Goal: Transaction & Acquisition: Purchase product/service

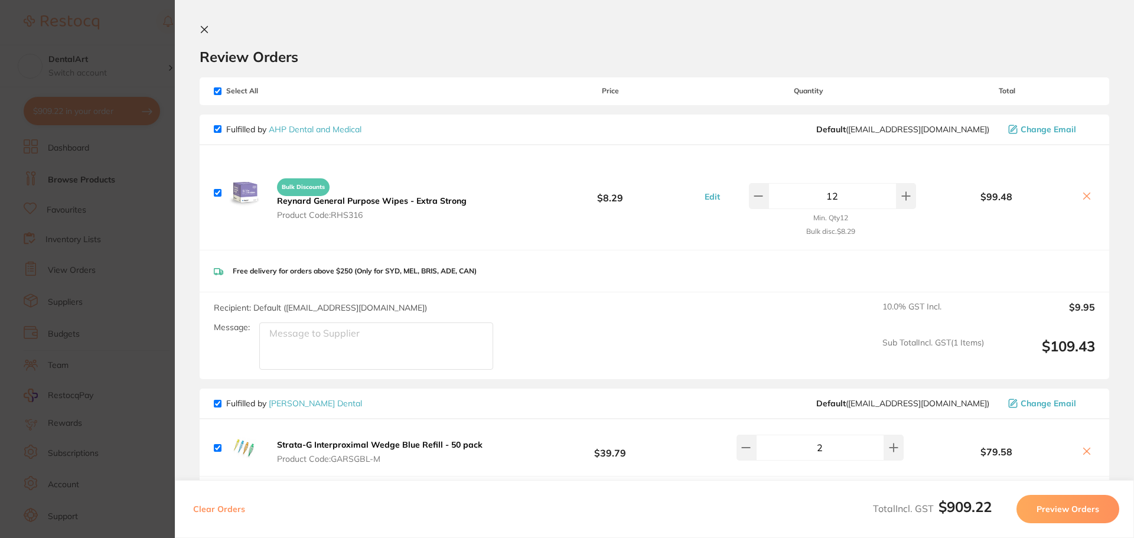
click at [275, 432] on section "Review Orders Your orders are being processed and we will notify you once we ha…" at bounding box center [654, 269] width 959 height 538
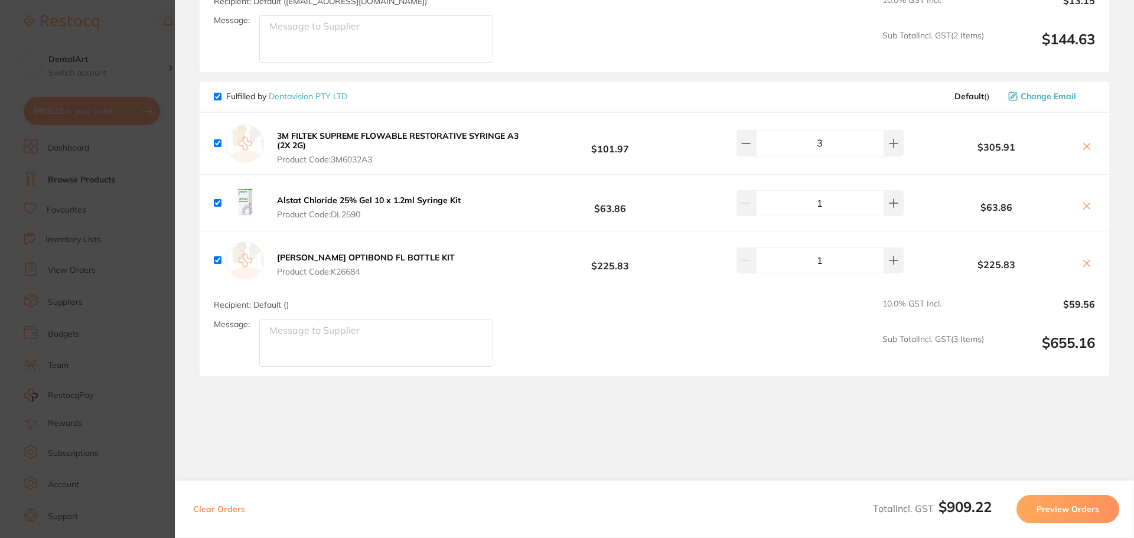
click at [152, 48] on section "Update RRP Set your pre negotiated price for this item. Item Agreed RRP (excl. …" at bounding box center [567, 269] width 1134 height 538
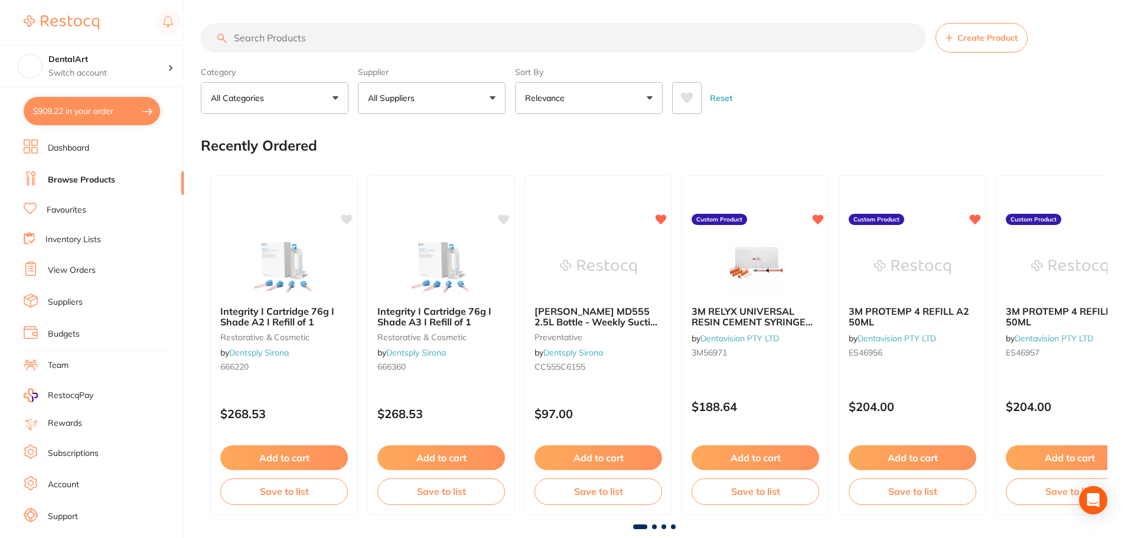
click at [483, 97] on button "All Suppliers" at bounding box center [432, 98] width 148 height 32
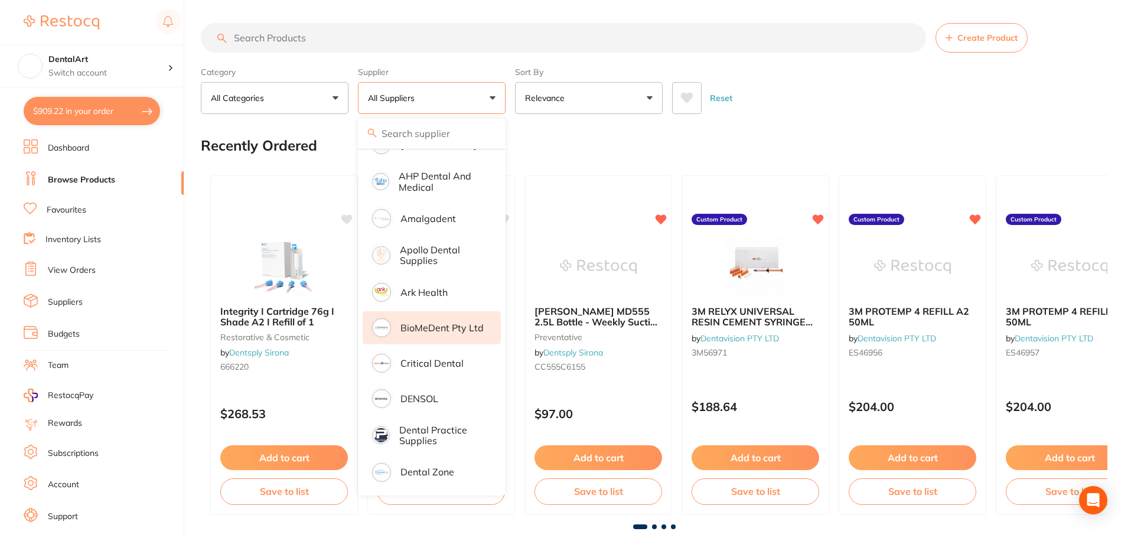
scroll to position [177, 0]
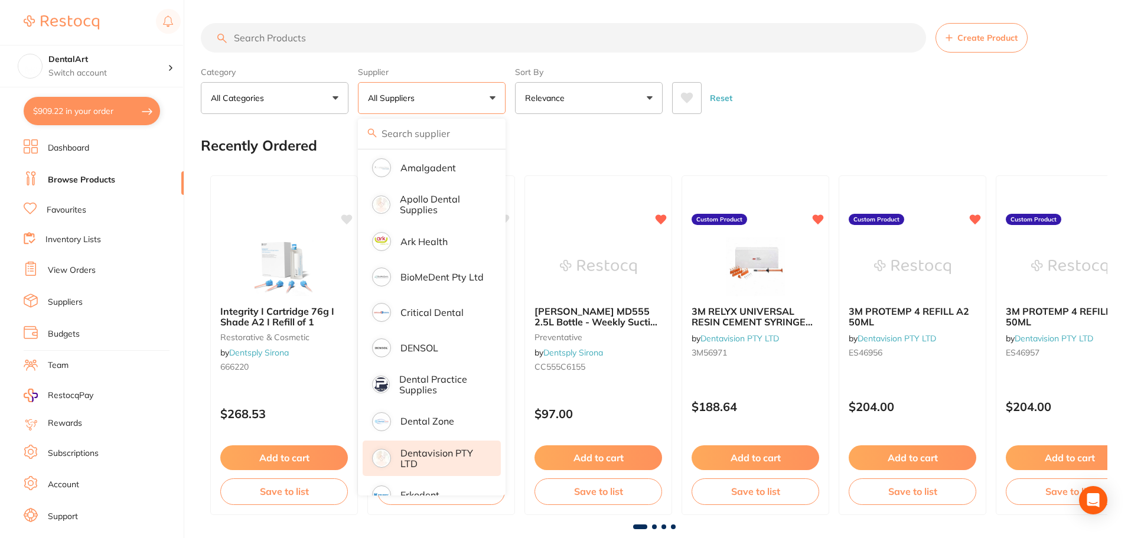
click at [428, 459] on p "Dentavision PTY LTD" at bounding box center [443, 459] width 84 height 22
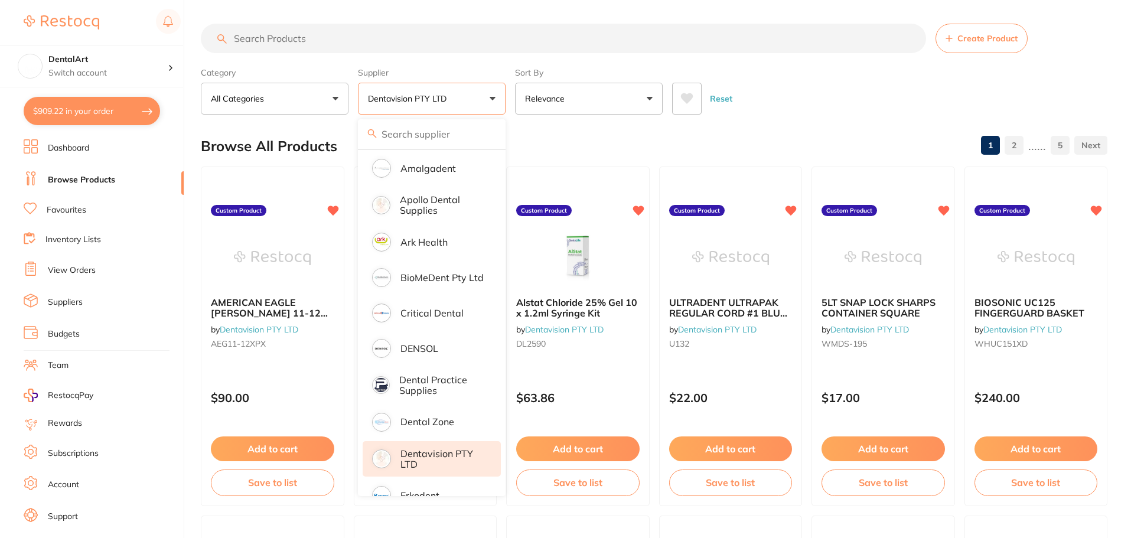
click at [291, 43] on input "search" at bounding box center [563, 39] width 725 height 30
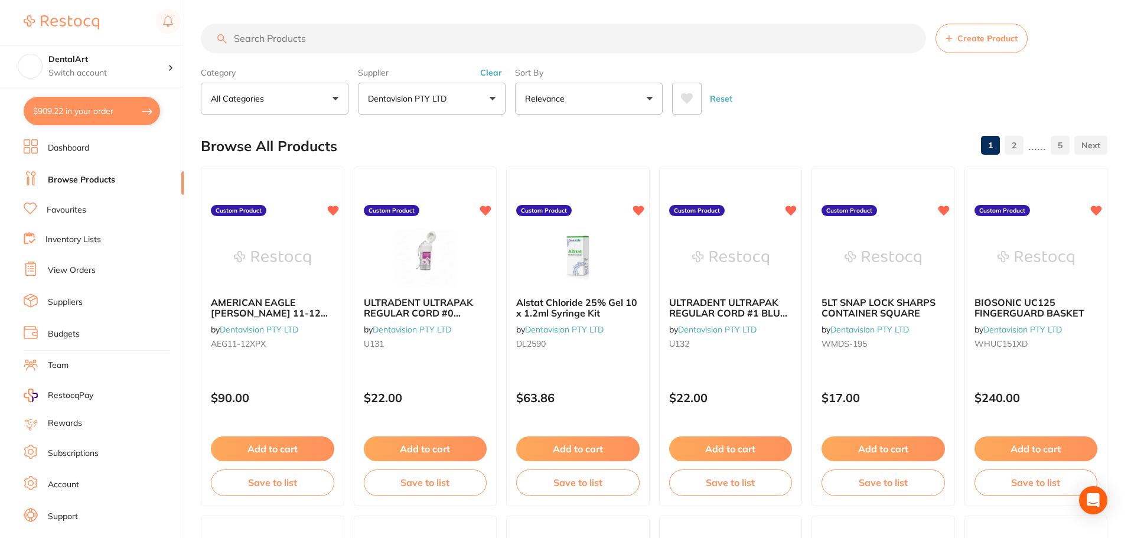
click at [254, 35] on input "search" at bounding box center [563, 39] width 725 height 30
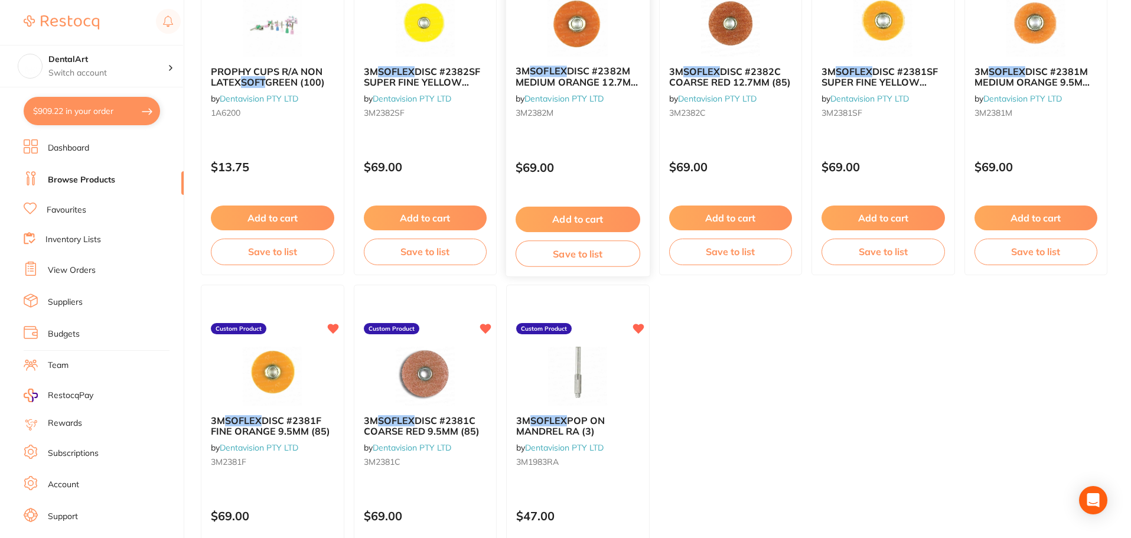
scroll to position [236, 0]
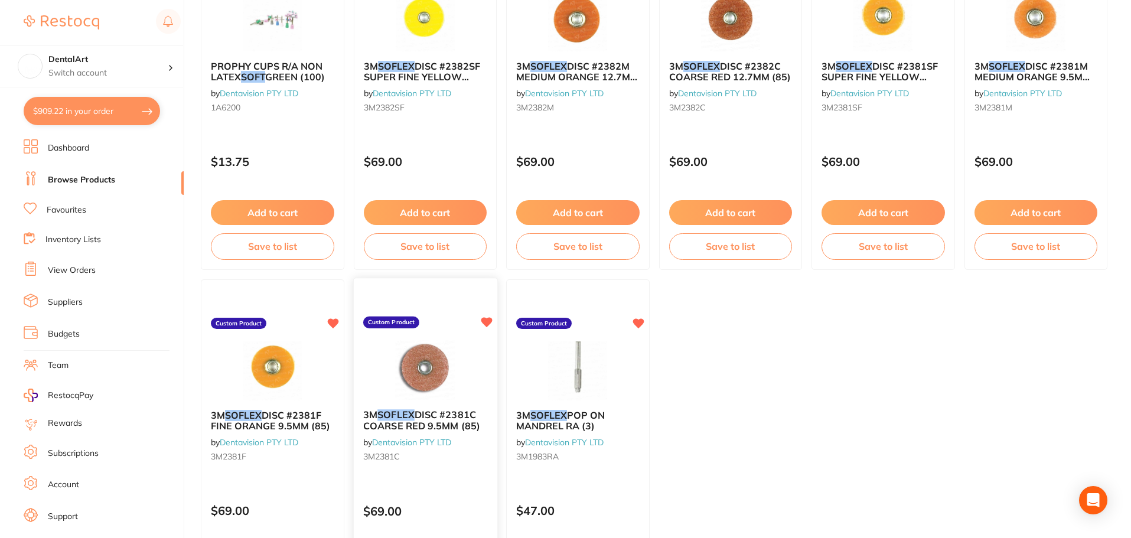
type input "soft"
click at [434, 431] on span "DISC #2381C COARSE RED 9.5MM (85)" at bounding box center [421, 420] width 117 height 23
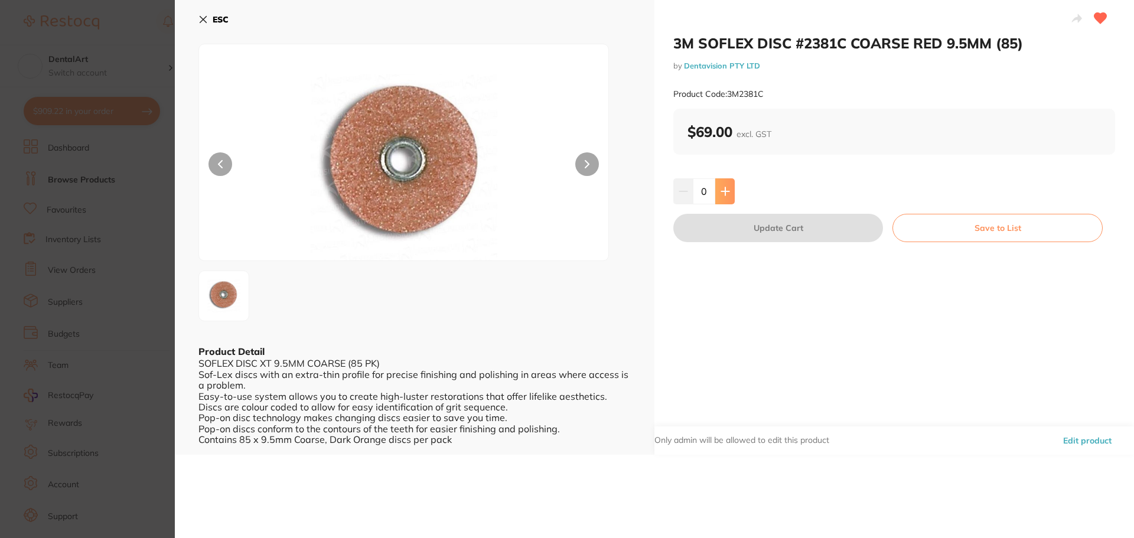
click at [724, 191] on icon at bounding box center [725, 191] width 8 height 8
type input "1"
click at [770, 218] on button "Update Cart" at bounding box center [779, 228] width 210 height 28
checkbox input "false"
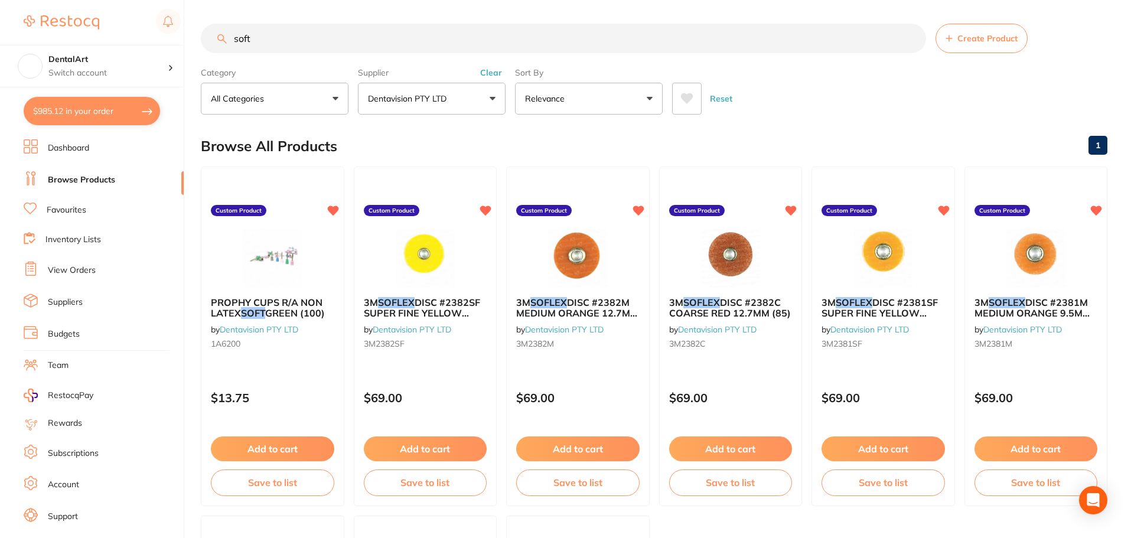
drag, startPoint x: 263, startPoint y: 33, endPoint x: 115, endPoint y: 19, distance: 149.6
click at [115, 19] on div "$985.12 DentalArt Switch account DentalArt $985.12 in your order Dashboard Brow…" at bounding box center [565, 269] width 1131 height 538
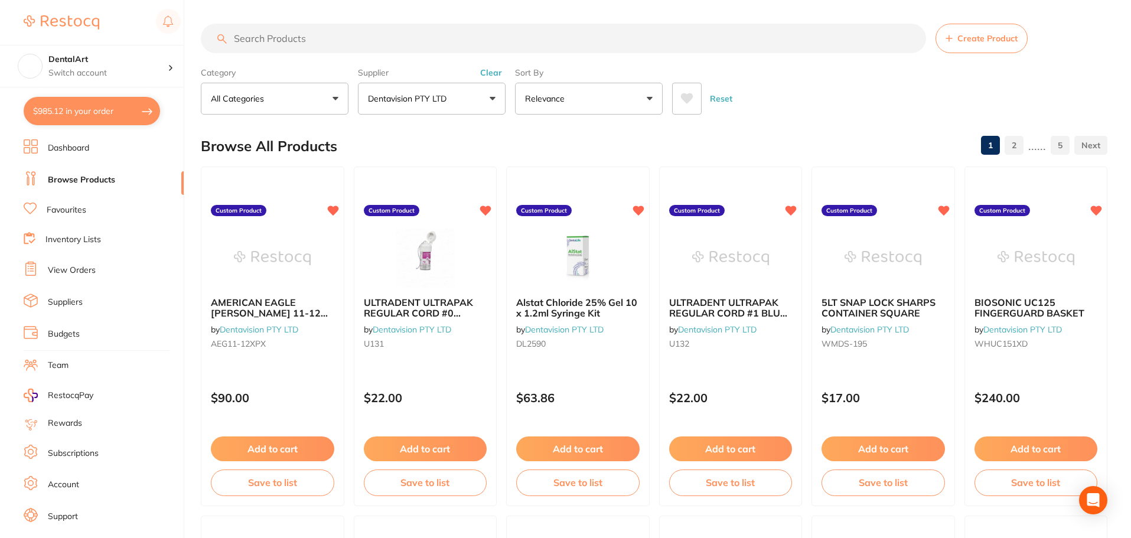
click at [490, 106] on button "Dentavision PTY LTD" at bounding box center [432, 99] width 148 height 32
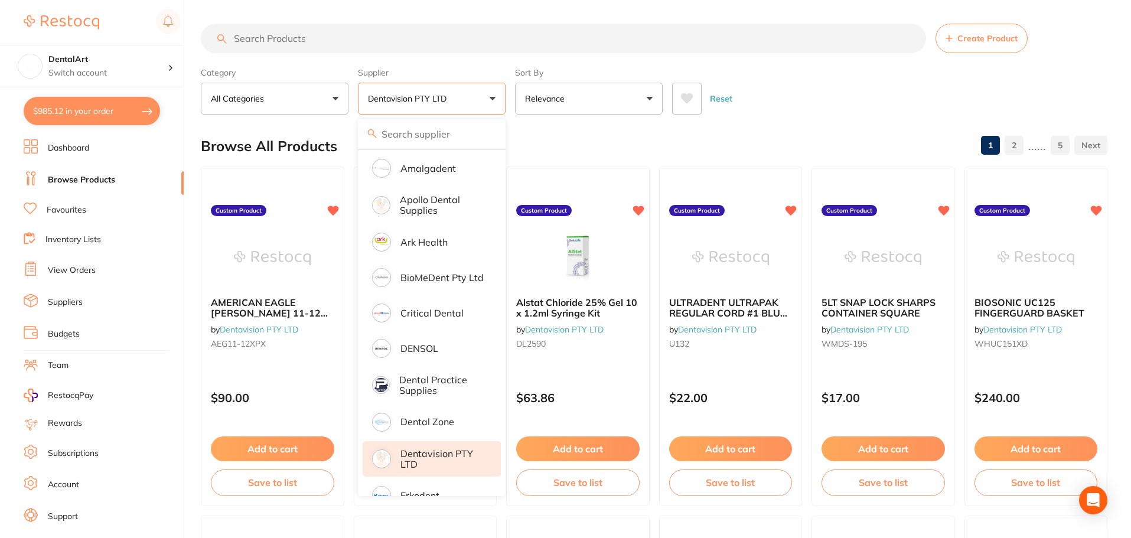
click at [435, 458] on p "Dentavision PTY LTD" at bounding box center [443, 459] width 84 height 22
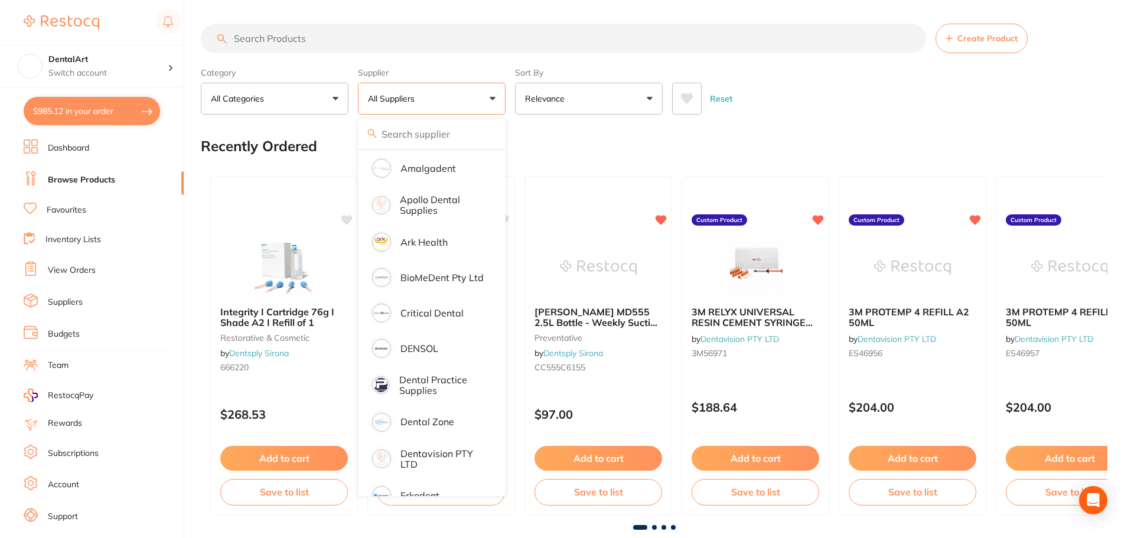
click at [137, 104] on button "$985.12 in your order" at bounding box center [92, 111] width 136 height 28
checkbox input "true"
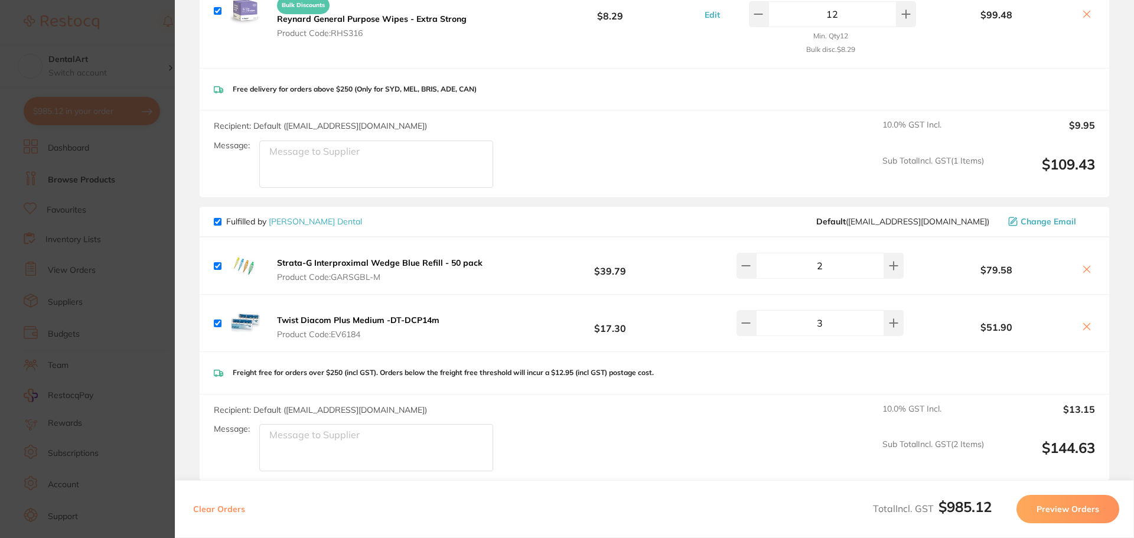
scroll to position [177, 0]
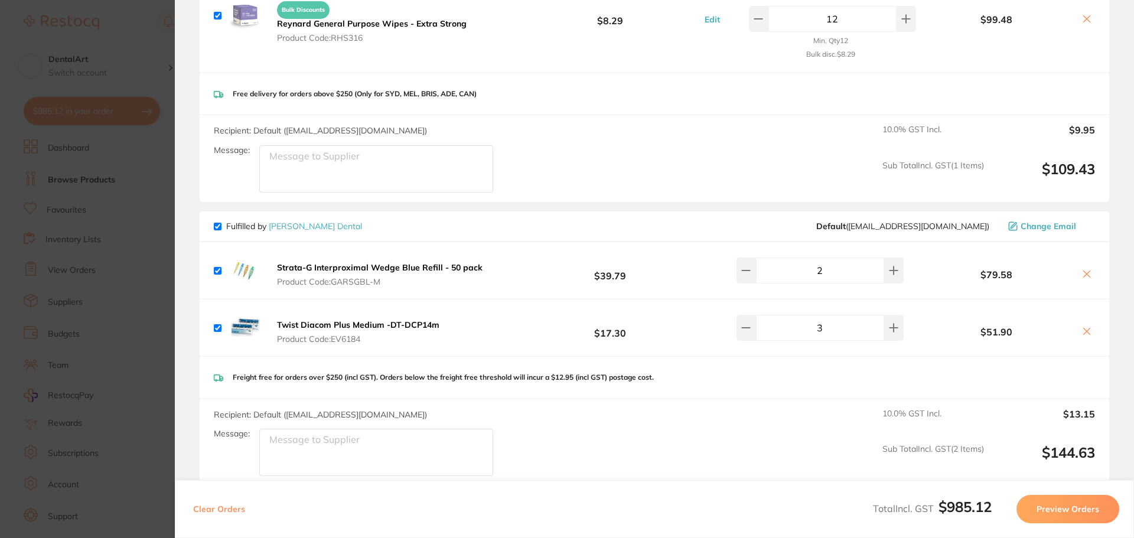
click at [148, 239] on section "Update RRP Set your pre negotiated price for this item. Item Agreed RRP (excl. …" at bounding box center [567, 269] width 1134 height 538
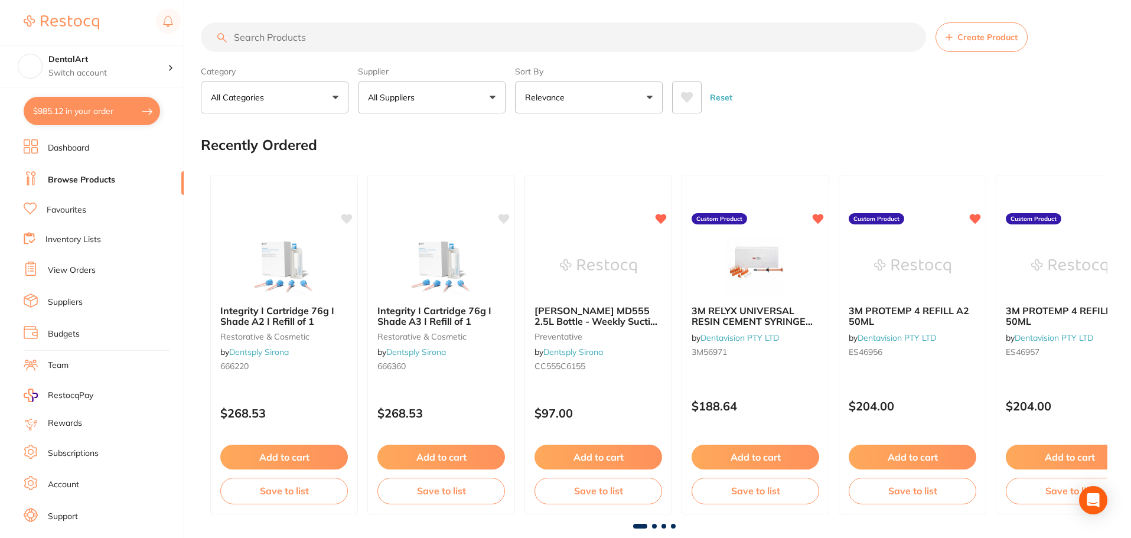
click at [96, 275] on li "View Orders" at bounding box center [104, 271] width 160 height 18
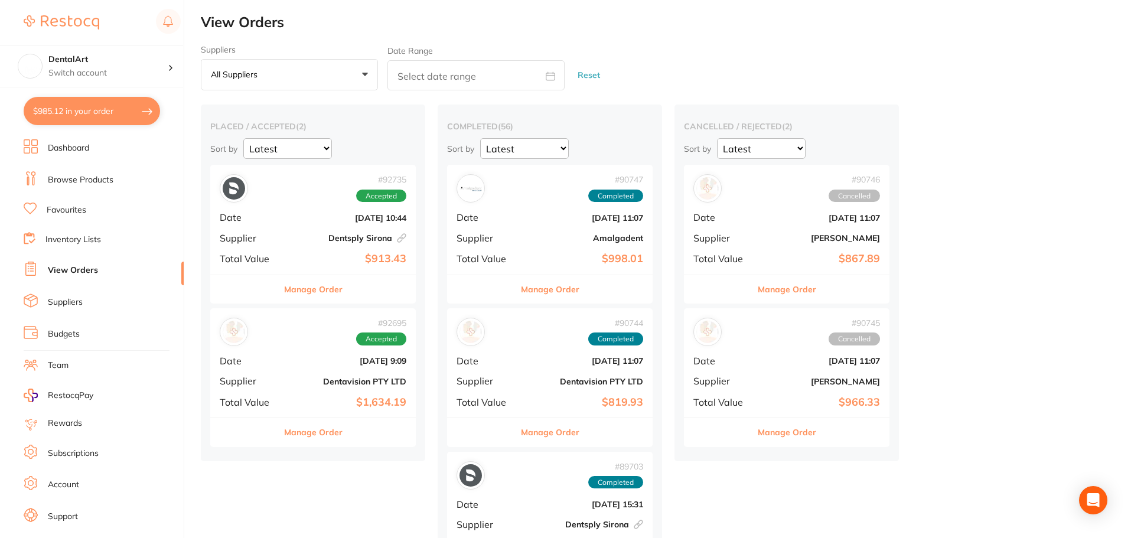
click at [319, 230] on div "# 92735 Accepted Date [DATE] 10:44 Supplier Dentsply [GEOGRAPHIC_DATA] This ord…" at bounding box center [313, 219] width 206 height 109
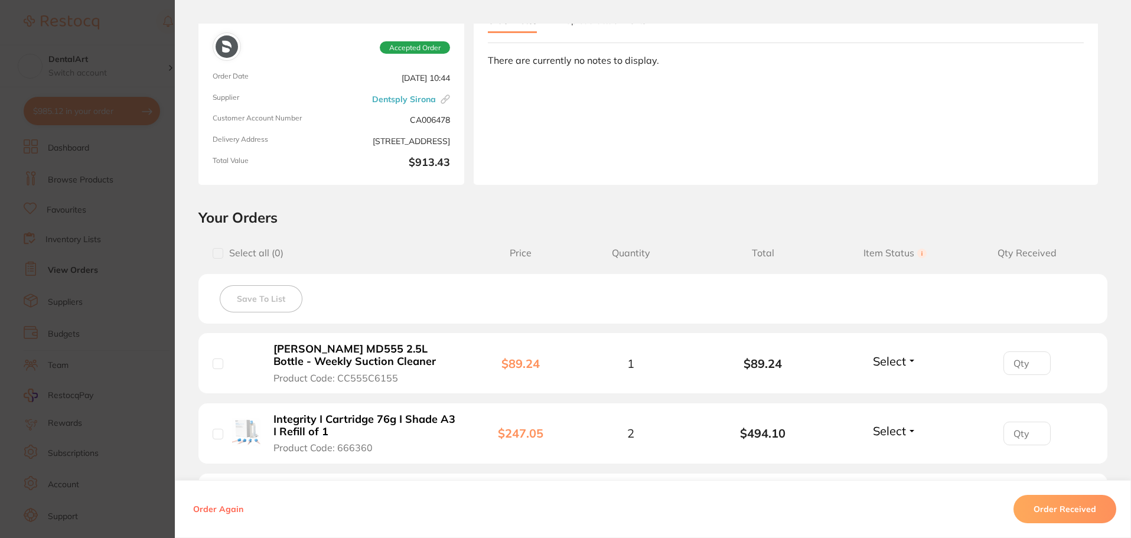
scroll to position [236, 0]
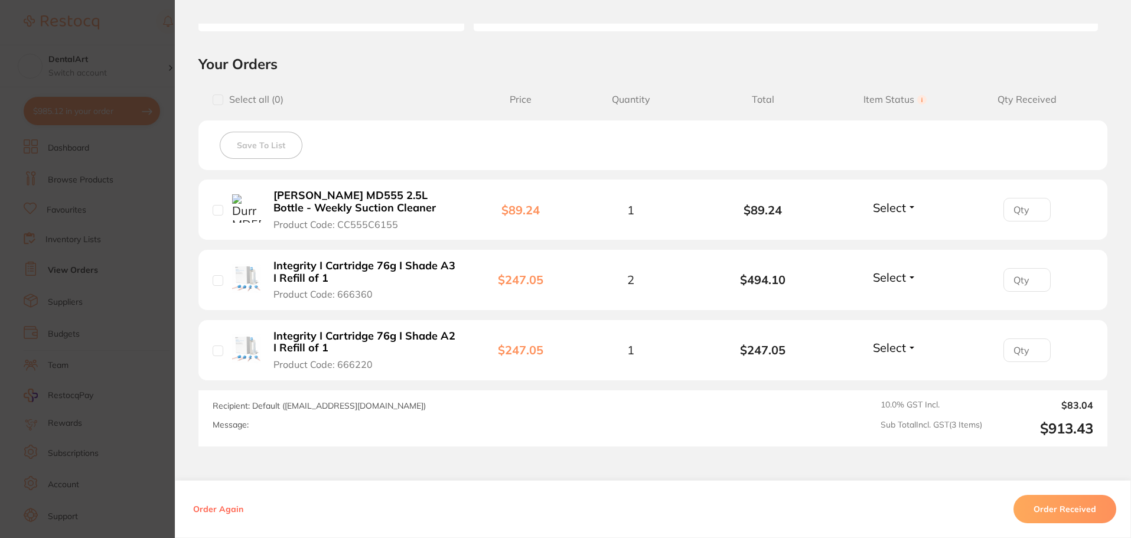
click at [1071, 504] on button "Order Received" at bounding box center [1065, 509] width 103 height 28
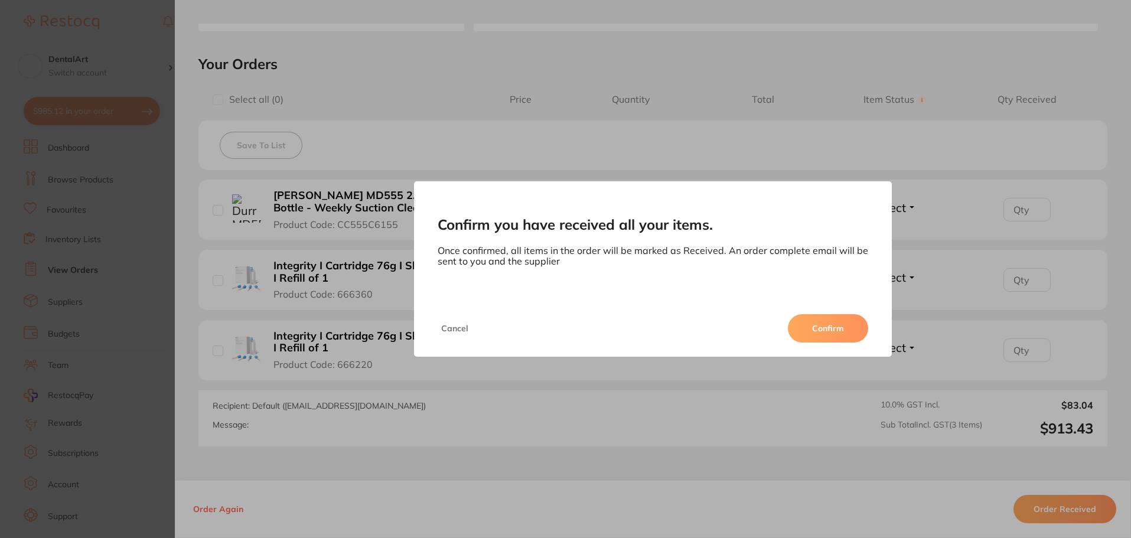
click at [838, 325] on button "Confirm" at bounding box center [828, 328] width 80 height 28
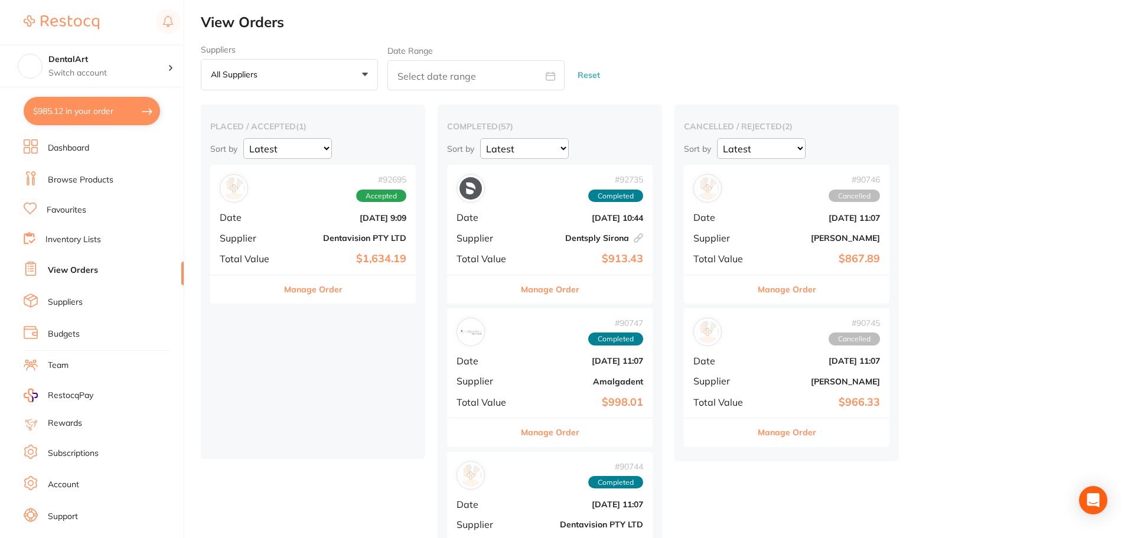
click at [73, 177] on link "Browse Products" at bounding box center [81, 180] width 66 height 12
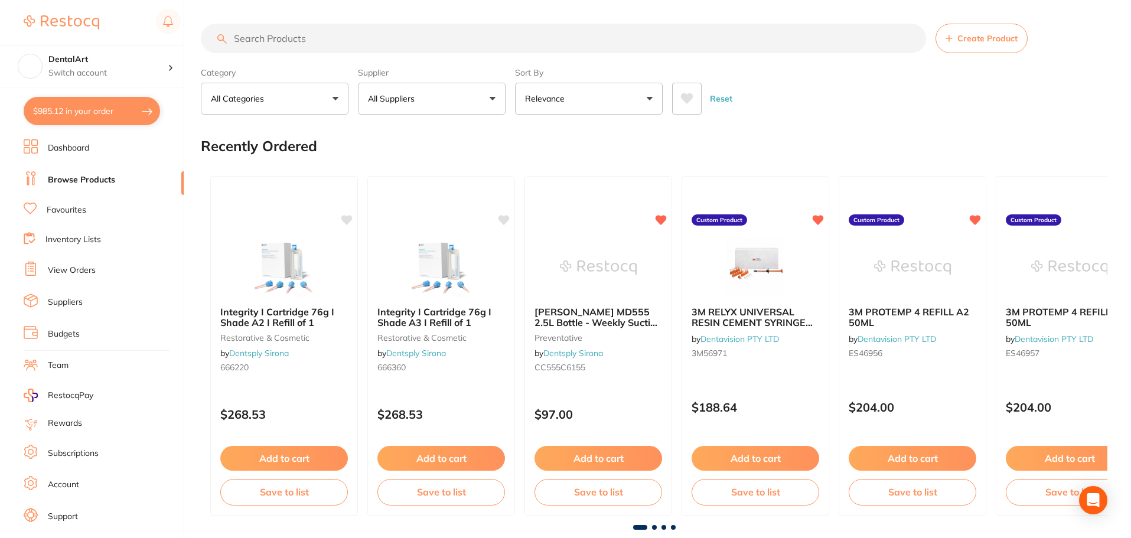
click at [484, 100] on button "All Suppliers" at bounding box center [432, 99] width 148 height 32
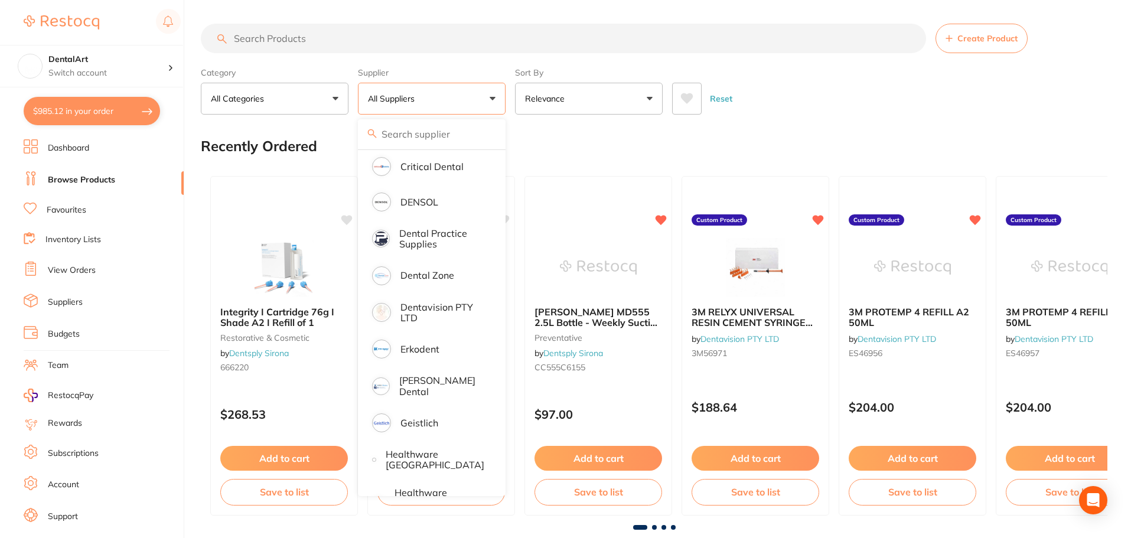
scroll to position [354, 0]
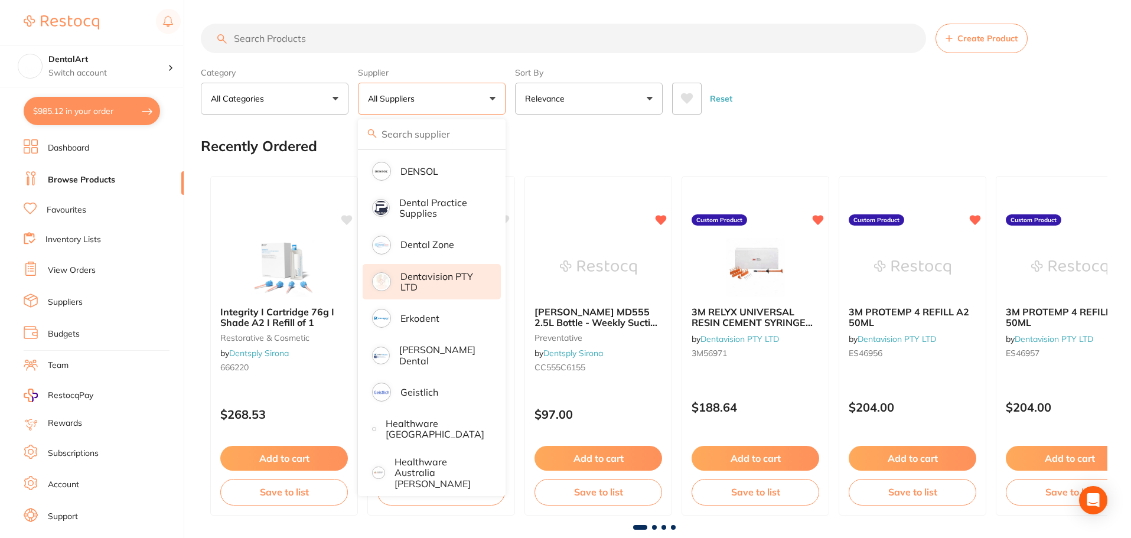
click at [456, 278] on p "Dentavision PTY LTD" at bounding box center [443, 282] width 84 height 22
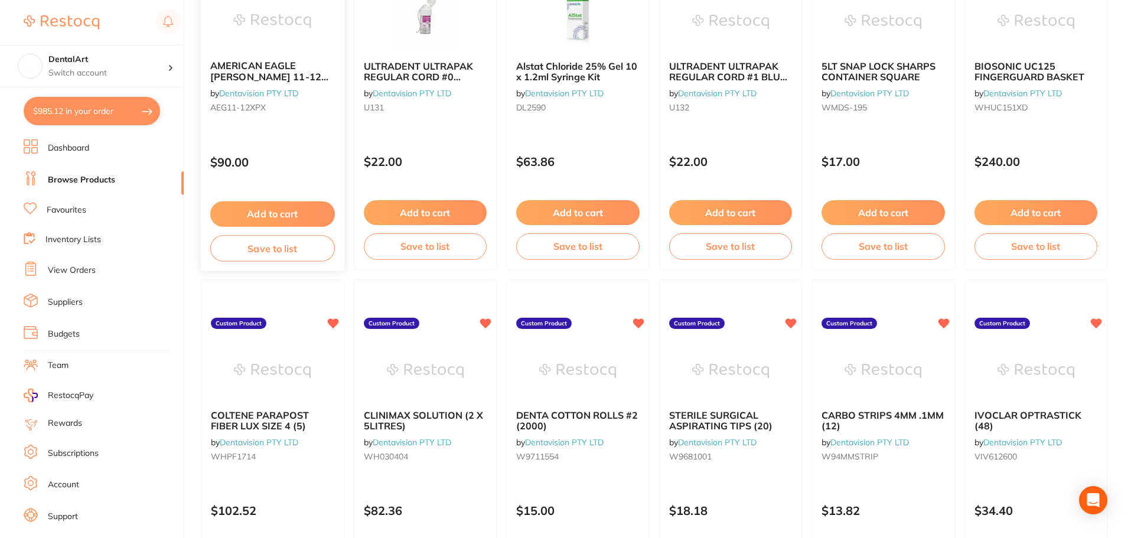
scroll to position [0, 0]
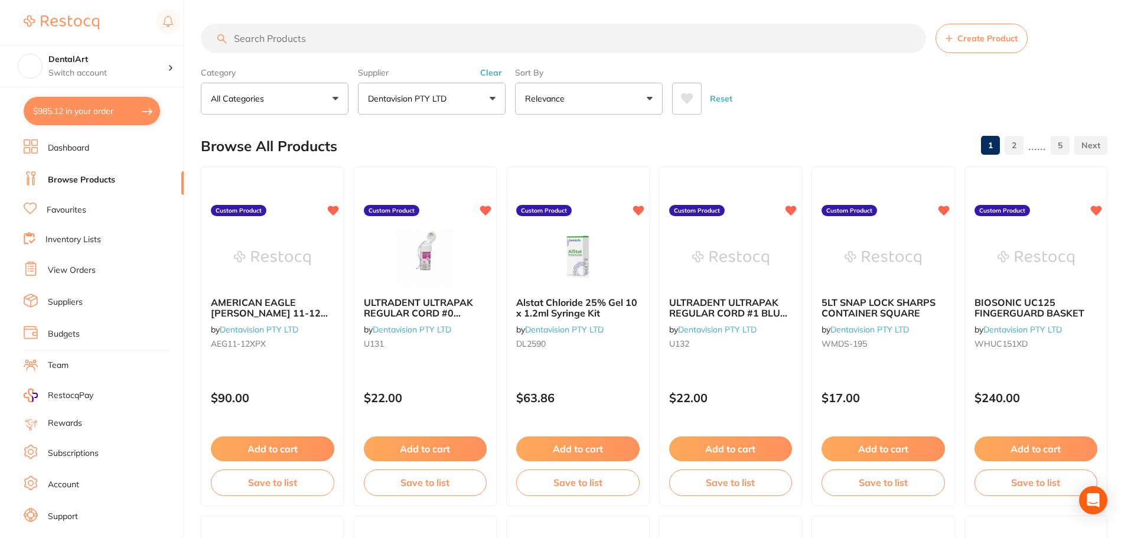
click at [259, 38] on input "search" at bounding box center [563, 39] width 725 height 30
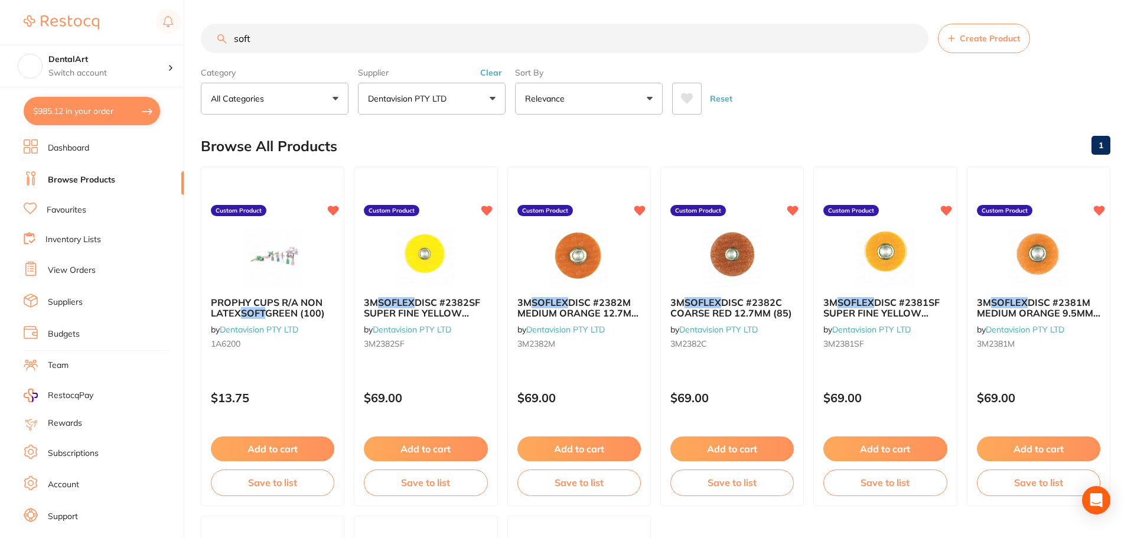
scroll to position [317, 0]
type input "soft"
click at [445, 283] on img at bounding box center [424, 257] width 77 height 60
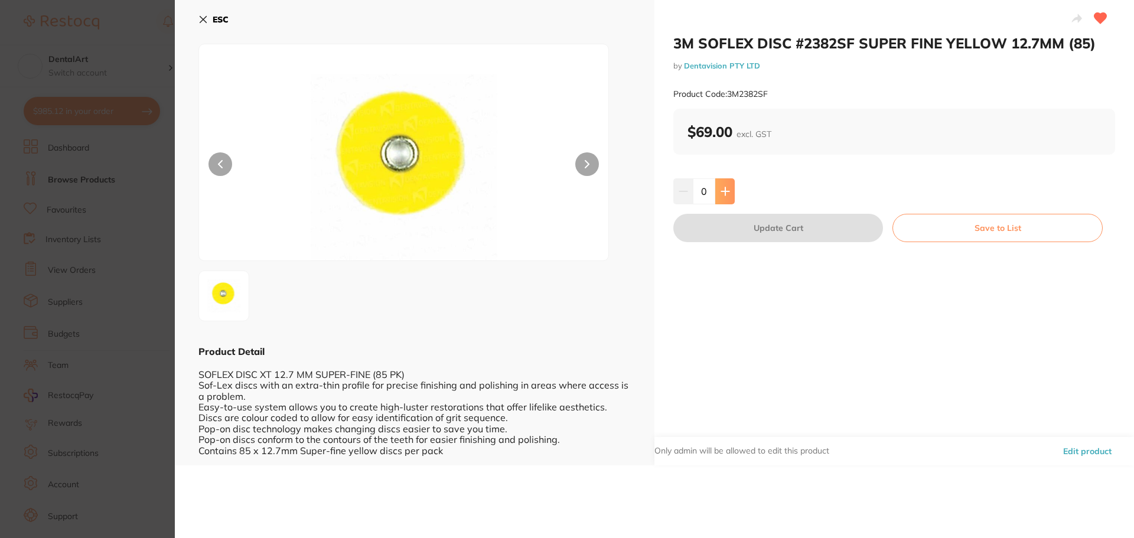
click at [725, 189] on icon at bounding box center [725, 191] width 9 height 9
type input "1"
click at [799, 223] on button "Update Cart" at bounding box center [779, 228] width 210 height 28
checkbox input "false"
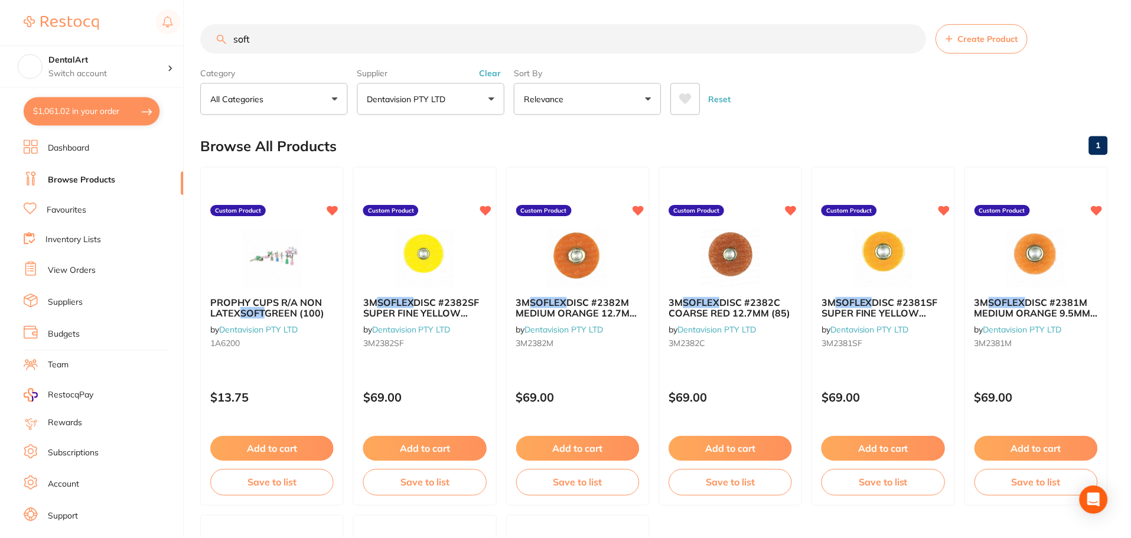
scroll to position [2, 0]
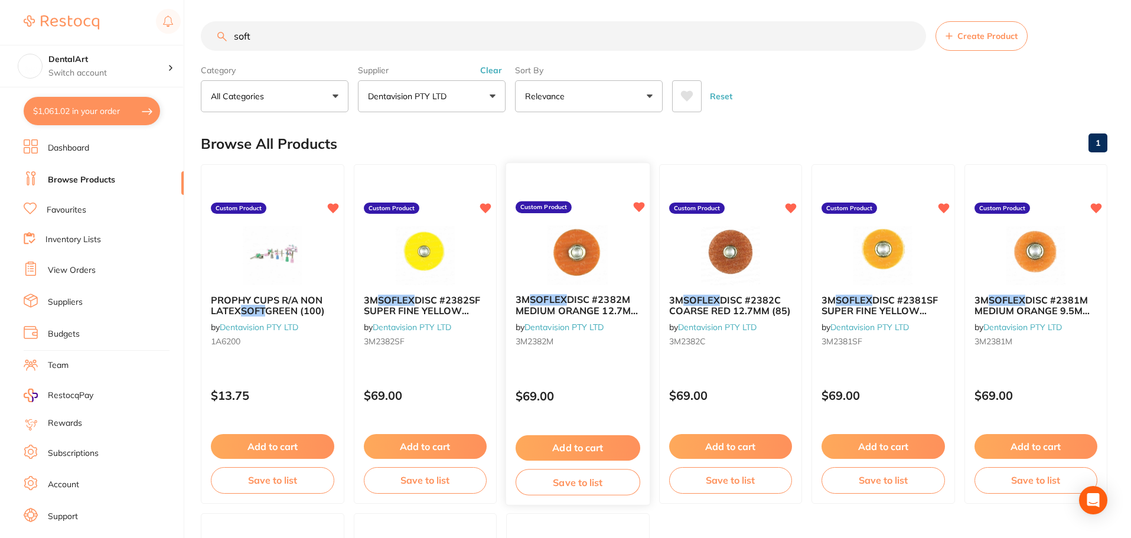
click at [587, 264] on img at bounding box center [577, 255] width 77 height 60
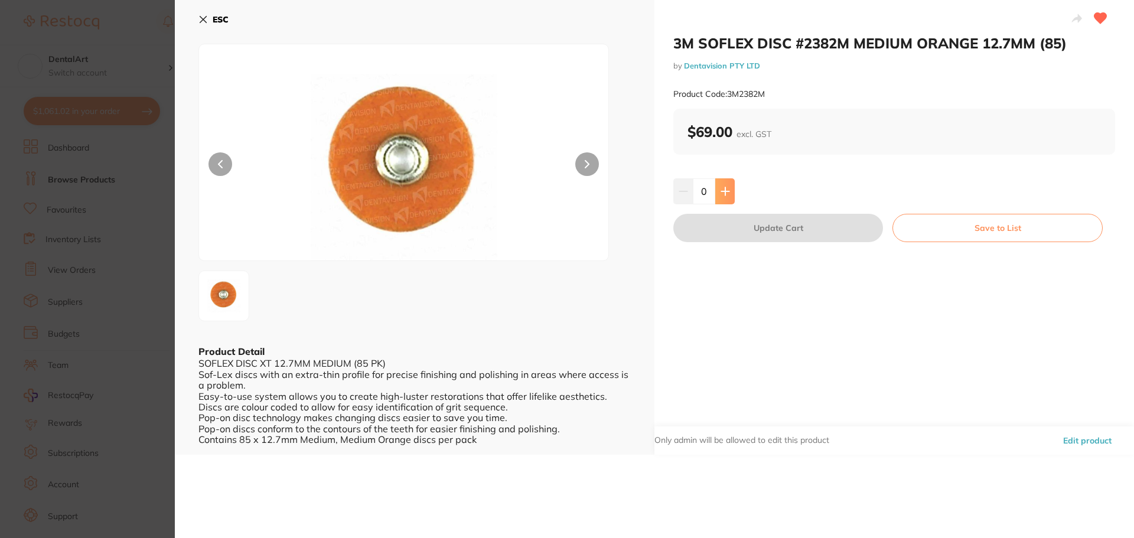
click at [721, 185] on button at bounding box center [724, 191] width 19 height 26
type input "1"
click at [756, 235] on button "Update Cart" at bounding box center [779, 228] width 210 height 28
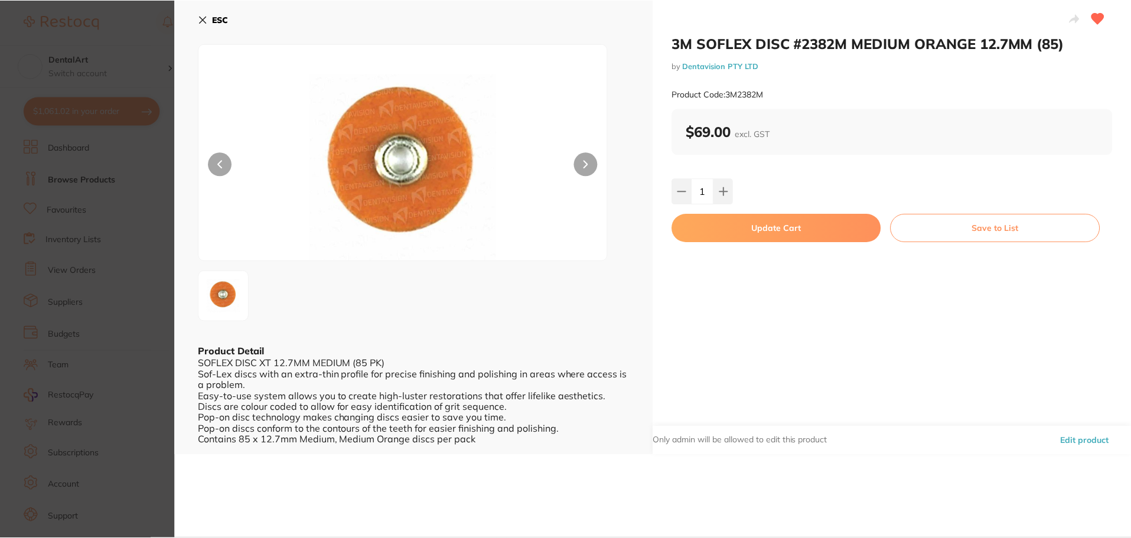
scroll to position [2, 0]
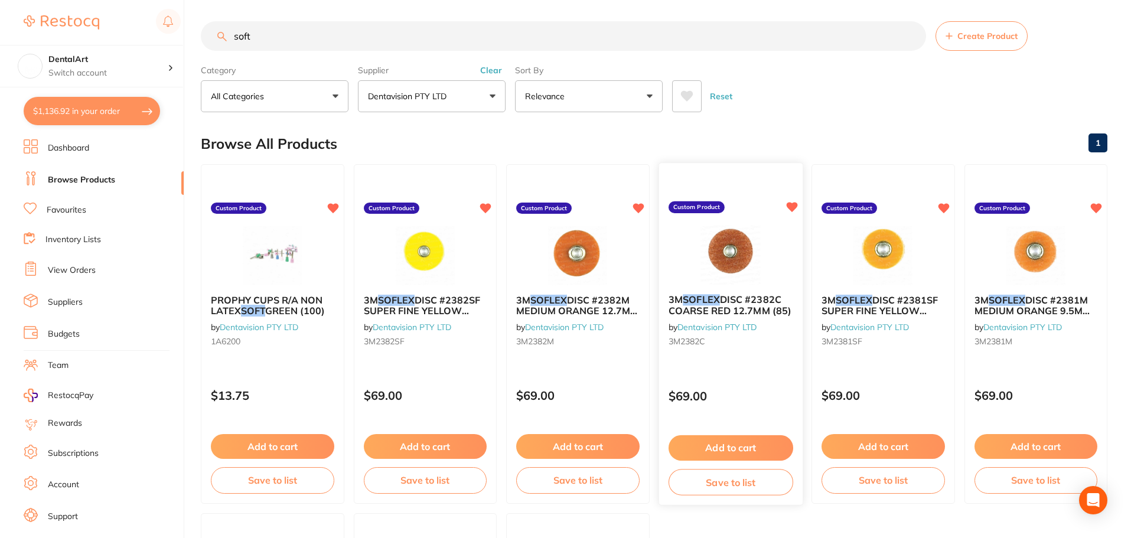
click at [720, 305] on span "DISC #2382C COARSE RED 12.7MM (85)" at bounding box center [729, 305] width 123 height 23
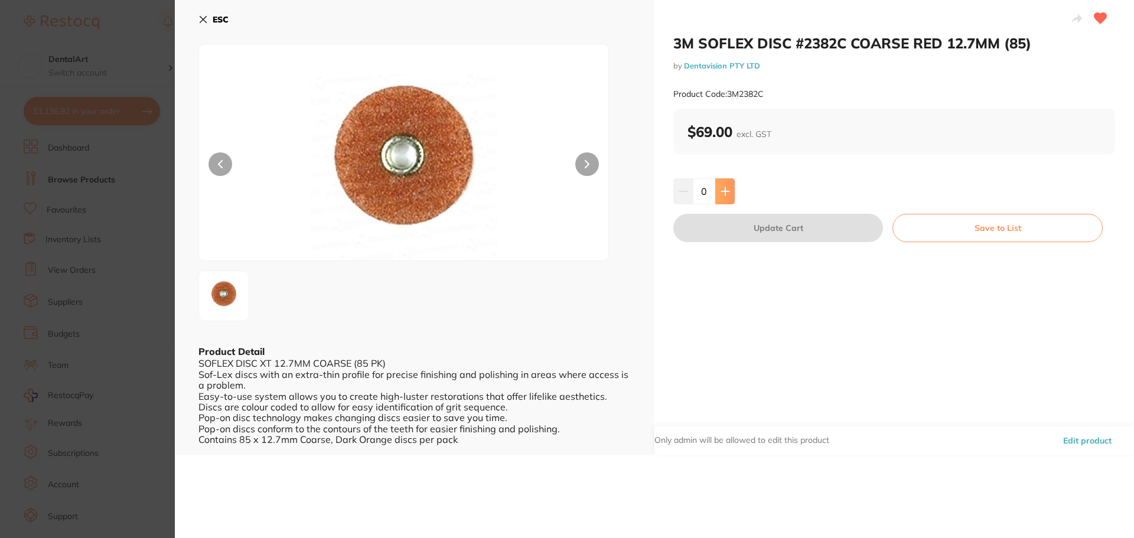
click at [721, 195] on icon at bounding box center [725, 191] width 9 height 9
type input "1"
click at [785, 225] on button "Update Cart" at bounding box center [779, 228] width 210 height 28
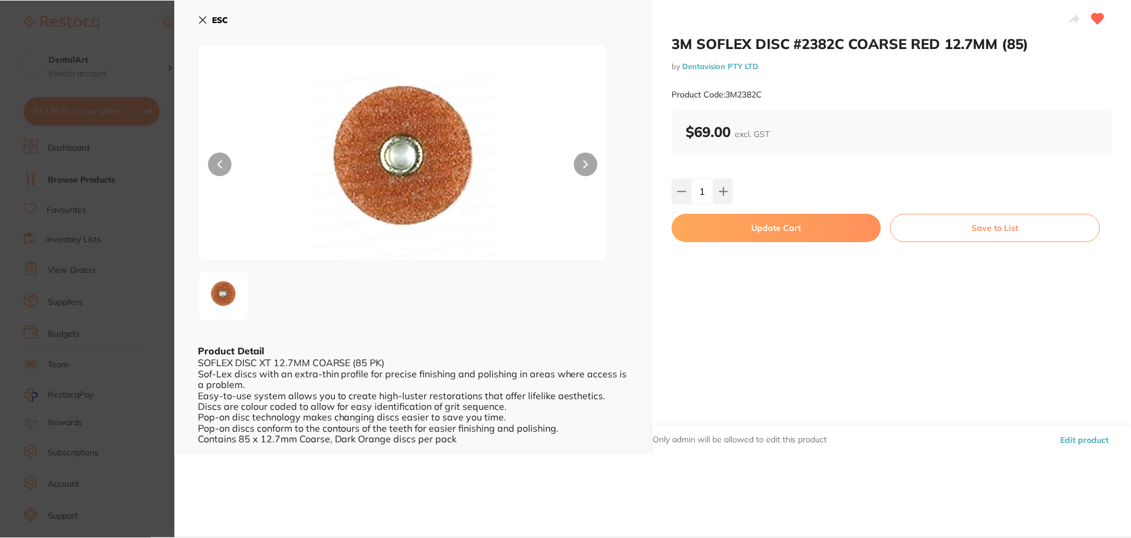
scroll to position [2, 0]
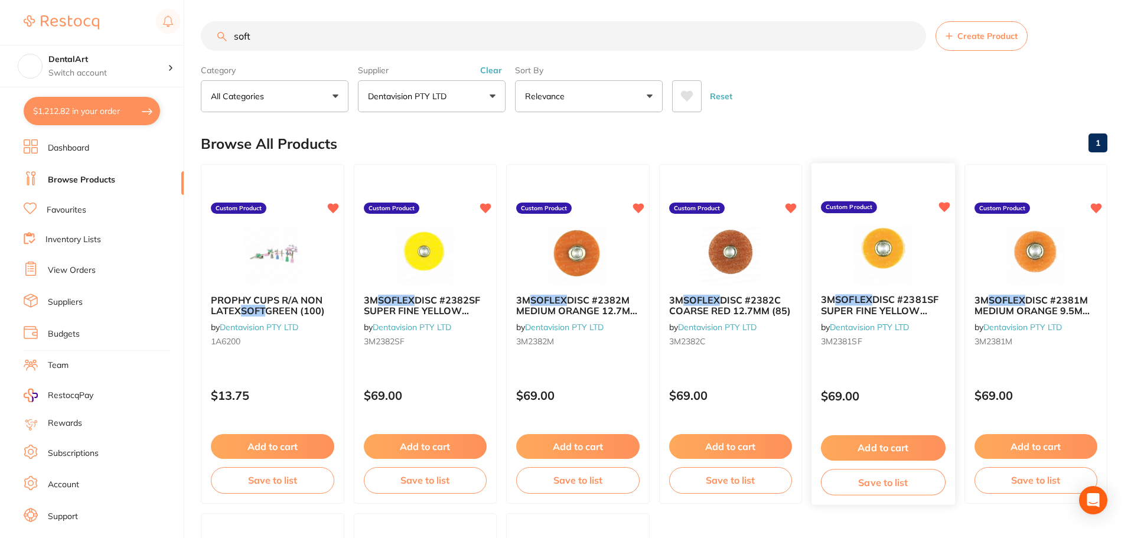
click at [884, 259] on img at bounding box center [883, 255] width 77 height 60
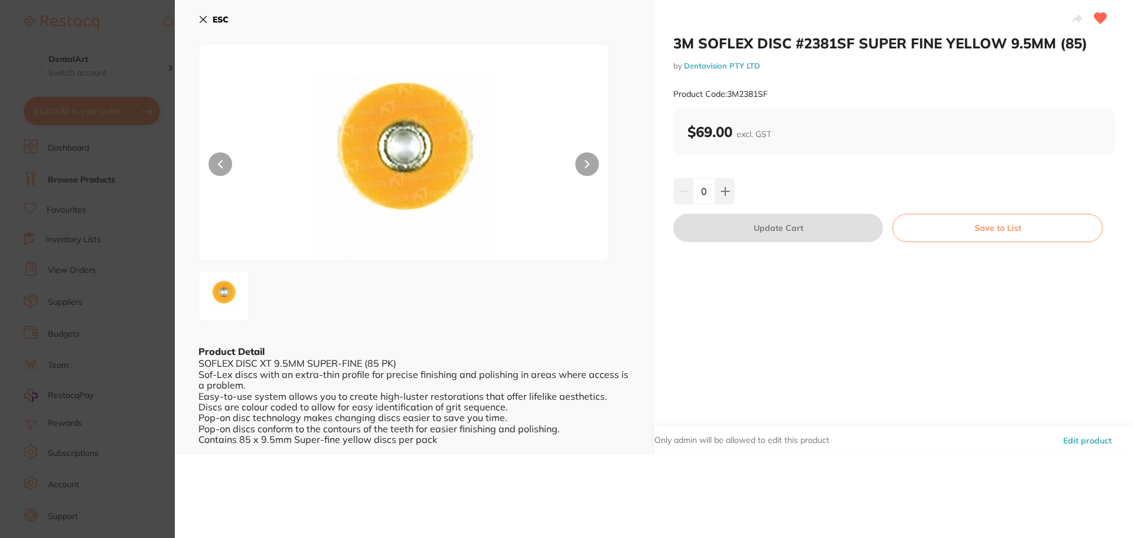
click at [201, 16] on icon at bounding box center [203, 19] width 9 height 9
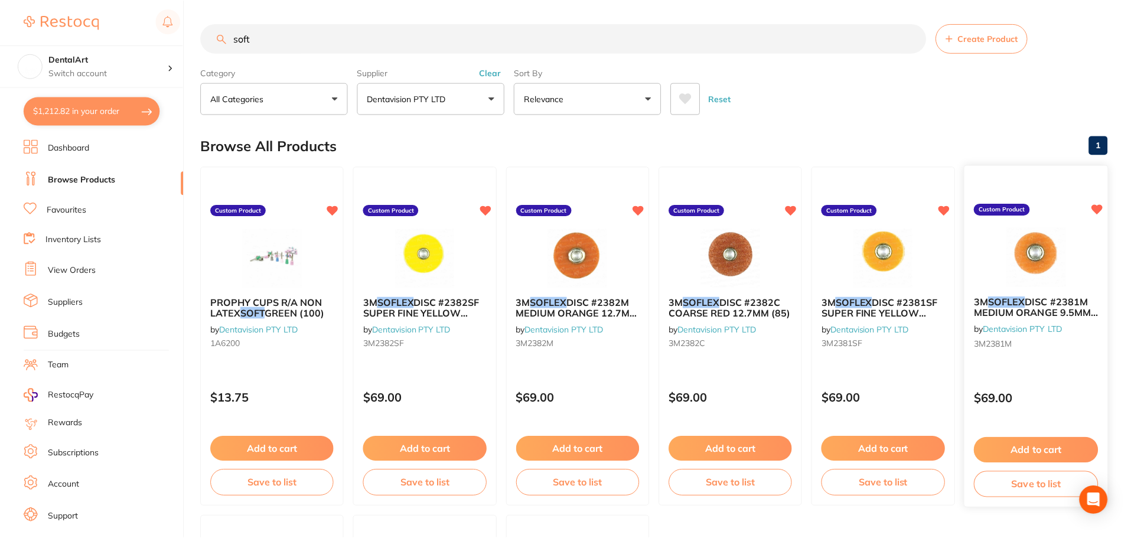
scroll to position [2, 0]
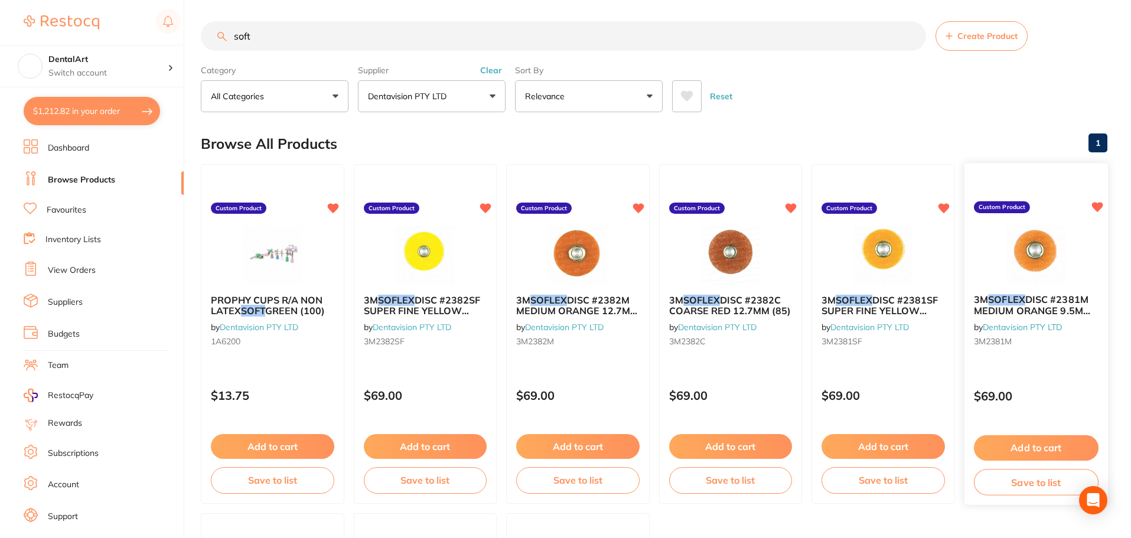
click at [1062, 294] on span "DISC #2381M MEDIUM ORANGE 9.5MM (85)" at bounding box center [1033, 311] width 118 height 34
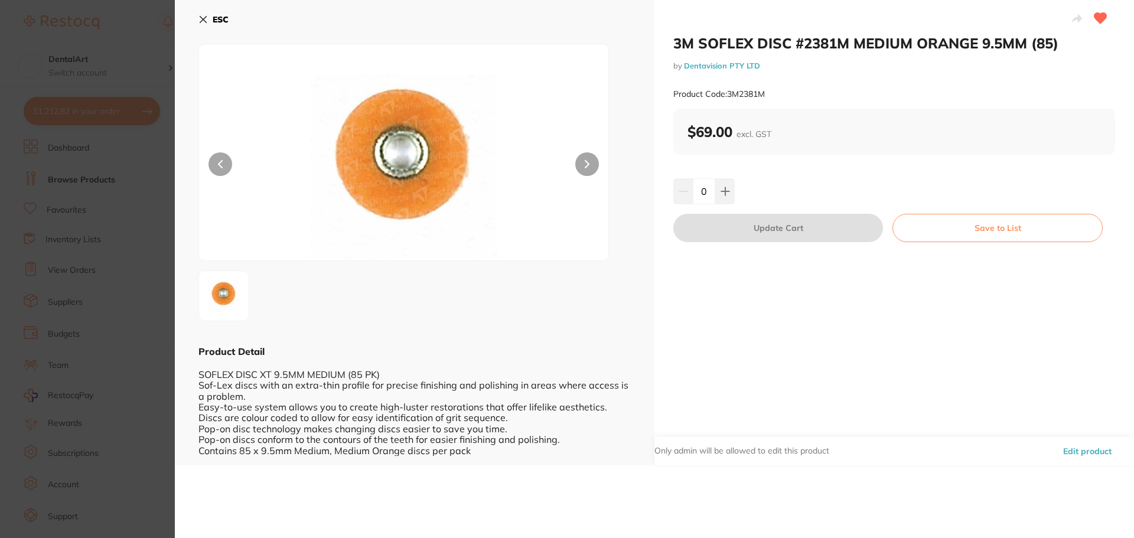
click at [201, 16] on icon at bounding box center [203, 19] width 9 height 9
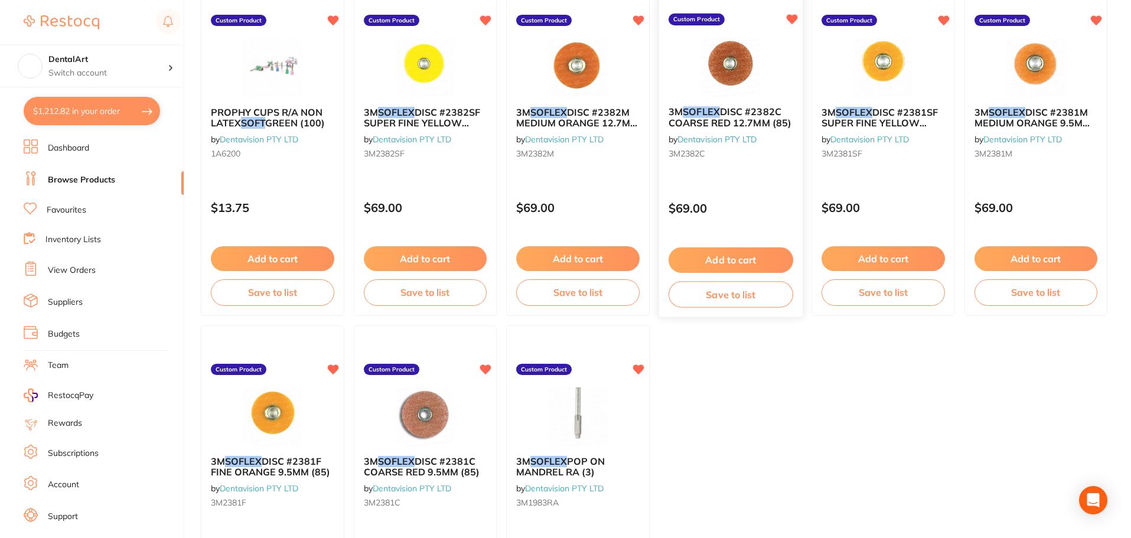
scroll to position [239, 0]
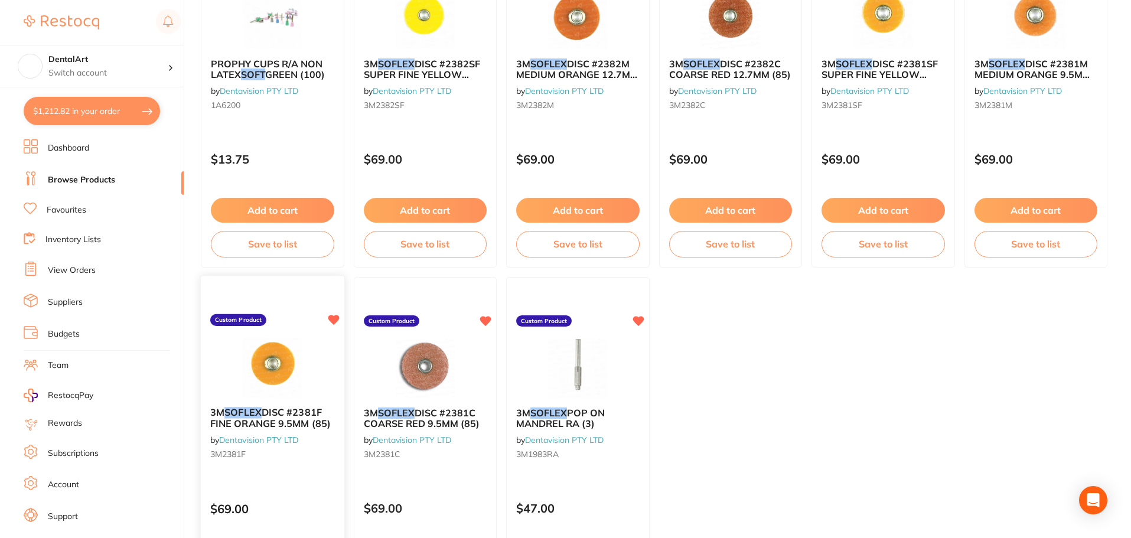
click at [237, 377] on img at bounding box center [272, 368] width 77 height 60
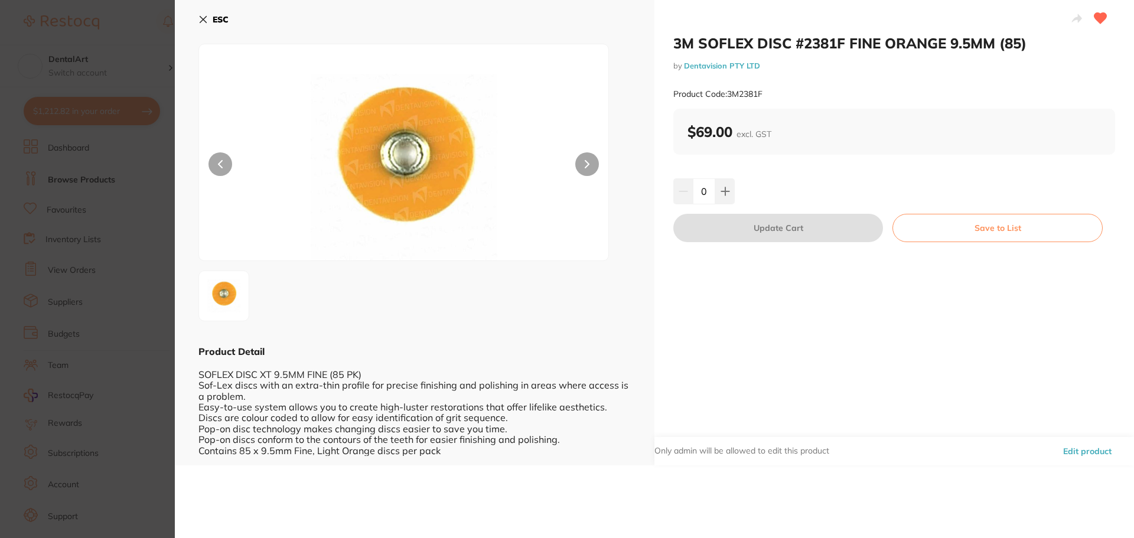
click at [194, 15] on div "ESC Product Detail SOFLEX DISC XT 9.5MM FINE (85 PK) Sof-Lex discs with an extr…" at bounding box center [415, 233] width 480 height 466
click at [204, 17] on icon at bounding box center [203, 19] width 9 height 9
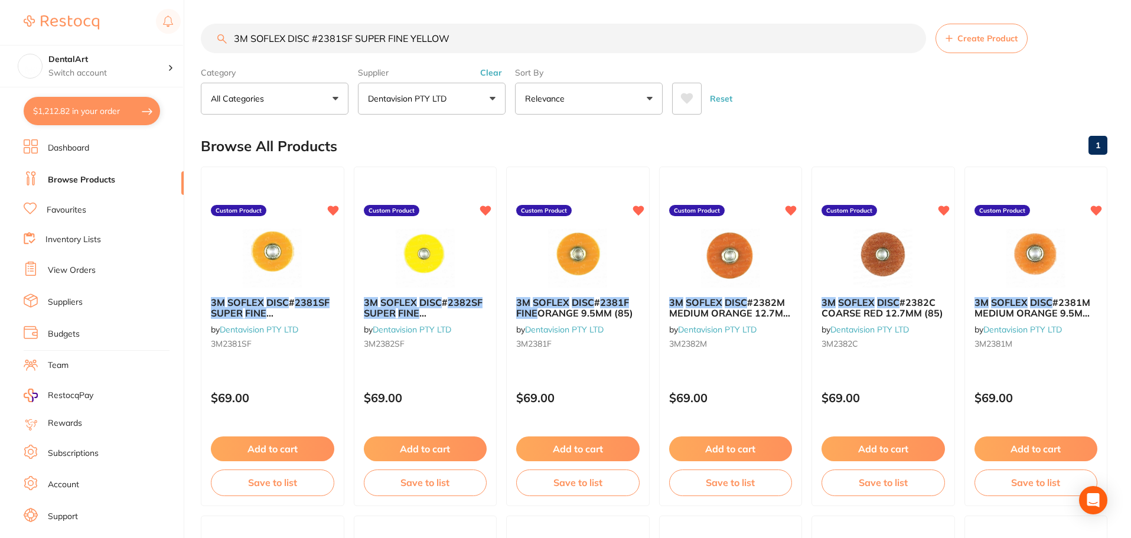
scroll to position [177, 0]
drag, startPoint x: 285, startPoint y: 35, endPoint x: 227, endPoint y: 44, distance: 58.6
click at [154, 32] on div "$1,212.82 DentalArt Switch account DentalArt $1,212.82 in your order Dashboard …" at bounding box center [565, 269] width 1131 height 538
click at [123, 102] on button "$1,212.82 in your order" at bounding box center [92, 111] width 136 height 28
checkbox input "true"
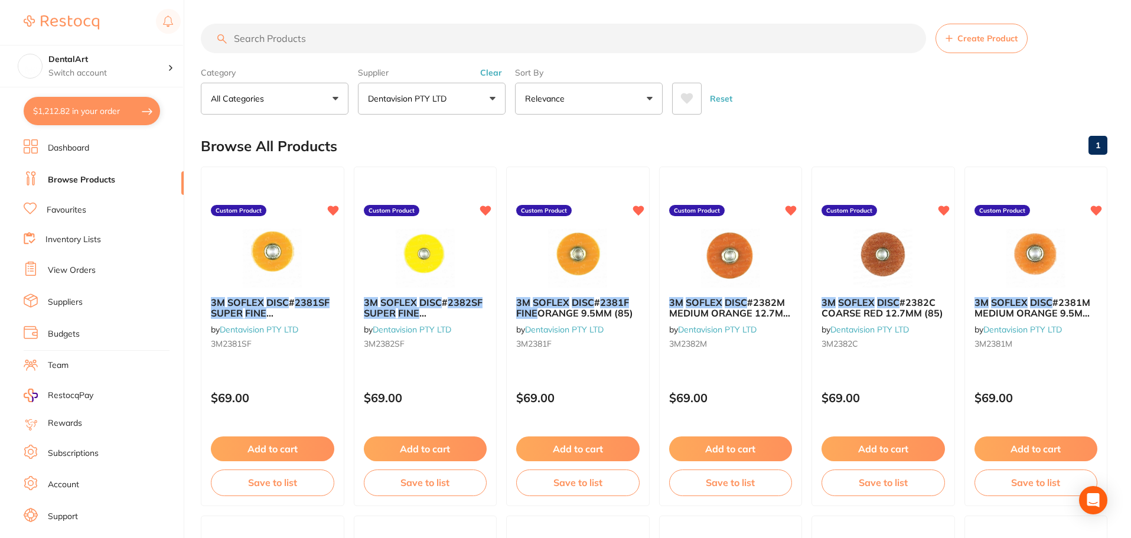
checkbox input "true"
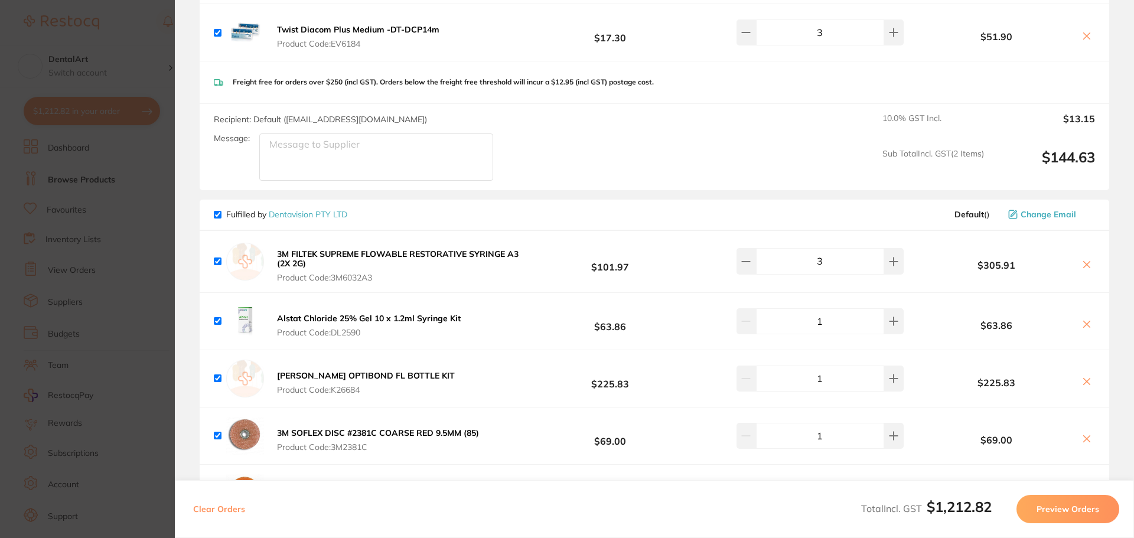
scroll to position [768, 0]
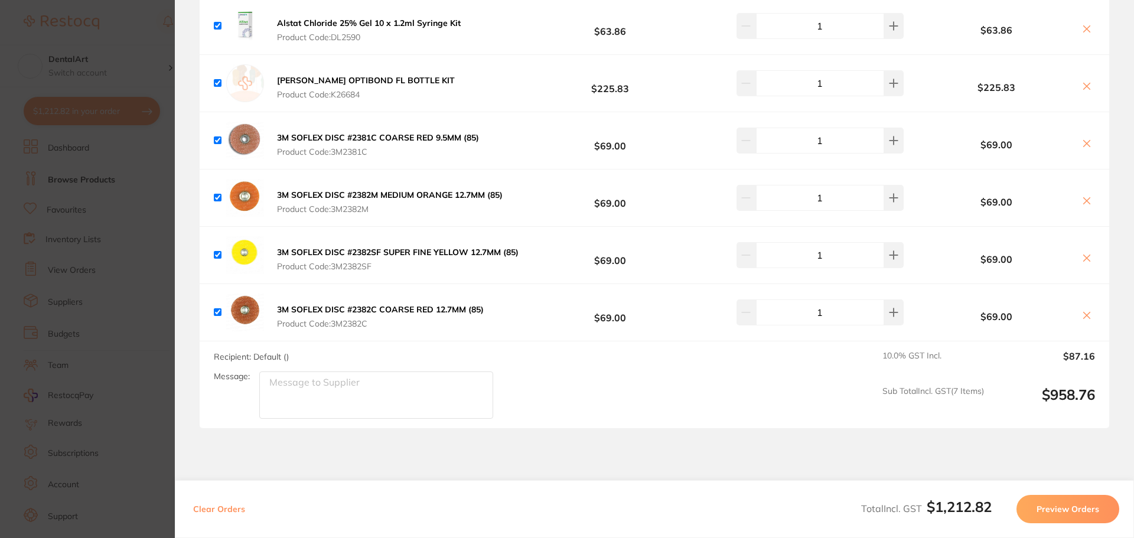
drag, startPoint x: 467, startPoint y: 316, endPoint x: 414, endPoint y: 318, distance: 53.2
click at [356, 309] on b "3M SOFLEX DISC #2382C COARSE RED 12.7MM (85)" at bounding box center [380, 309] width 207 height 11
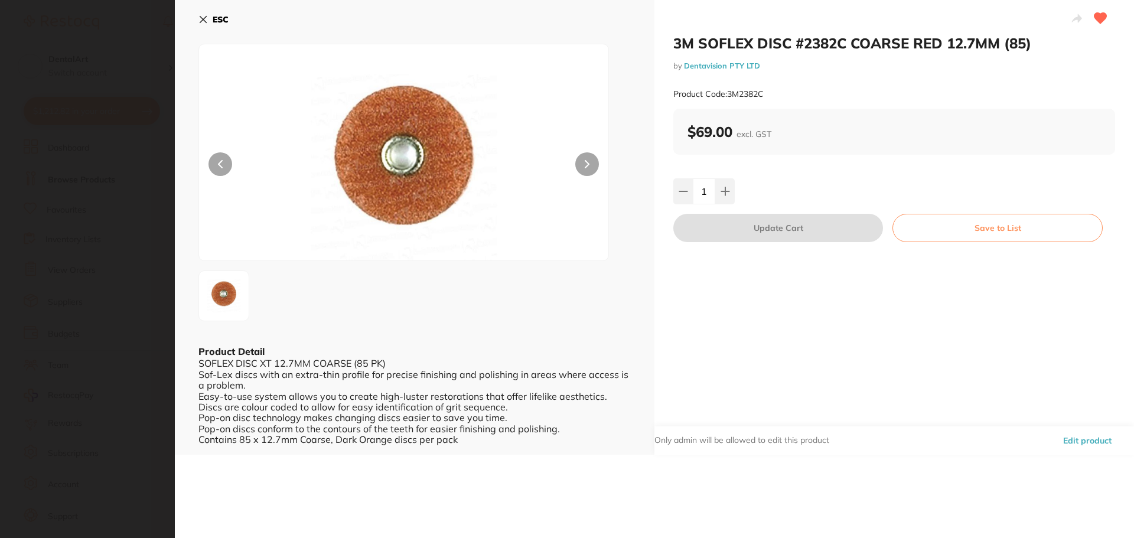
click at [203, 22] on icon at bounding box center [203, 19] width 9 height 9
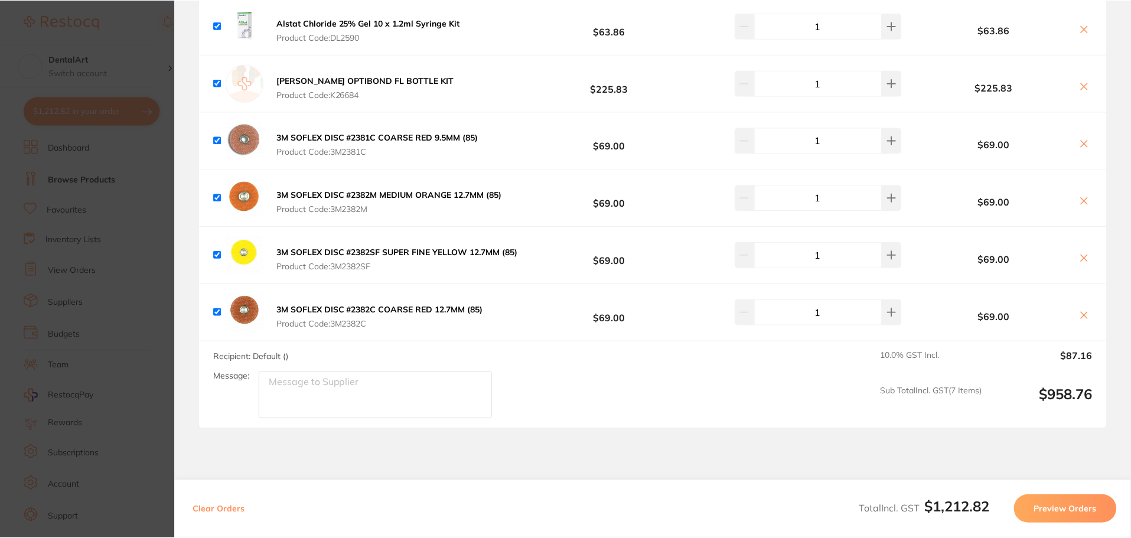
scroll to position [1, 0]
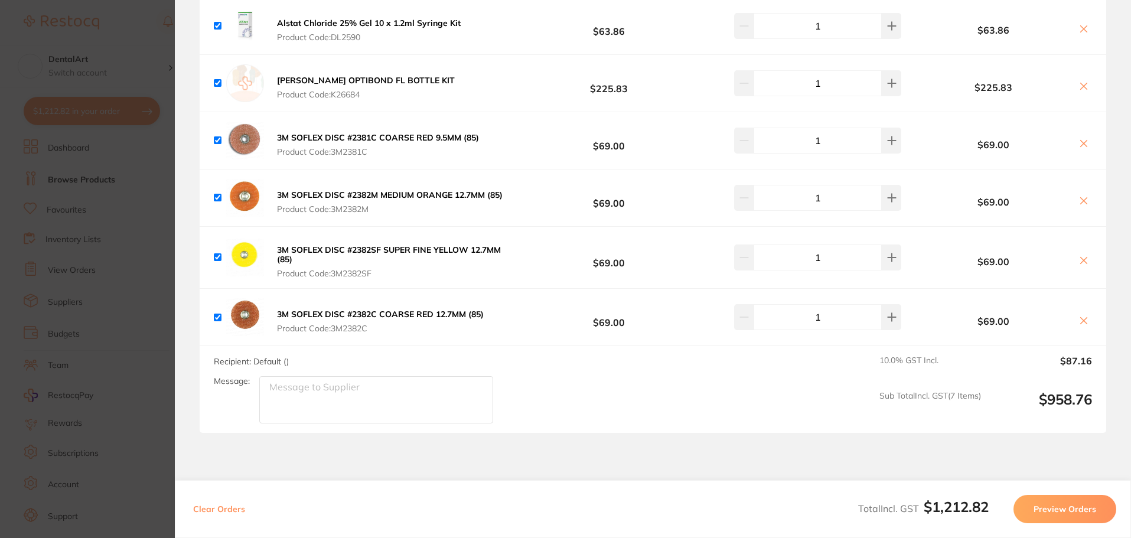
click at [161, 196] on section "Update RRP Set your pre negotiated price for this item. Item Agreed RRP (excl. …" at bounding box center [565, 269] width 1131 height 538
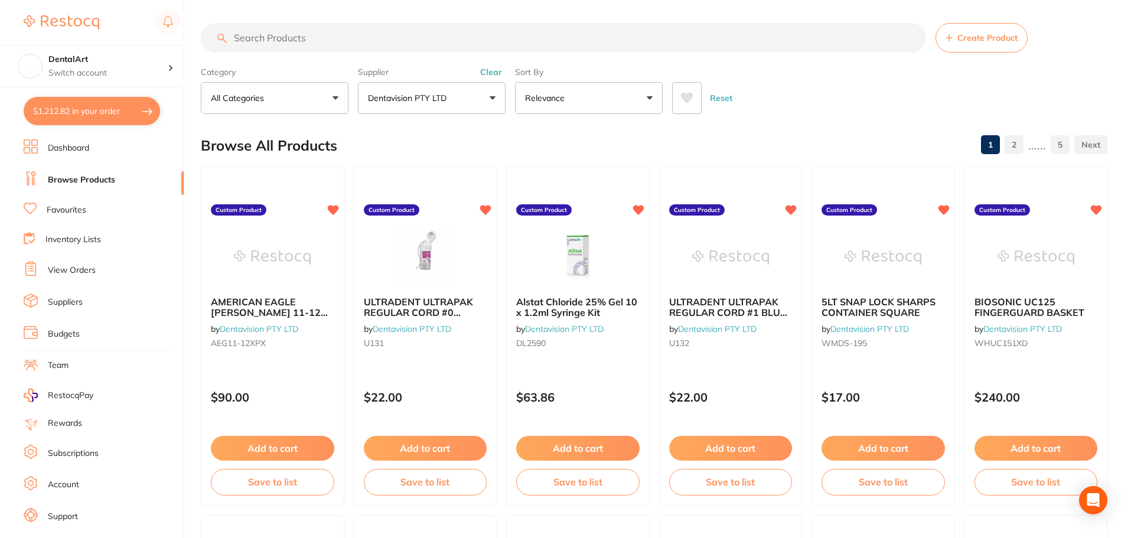
click at [261, 29] on input "search" at bounding box center [563, 38] width 725 height 30
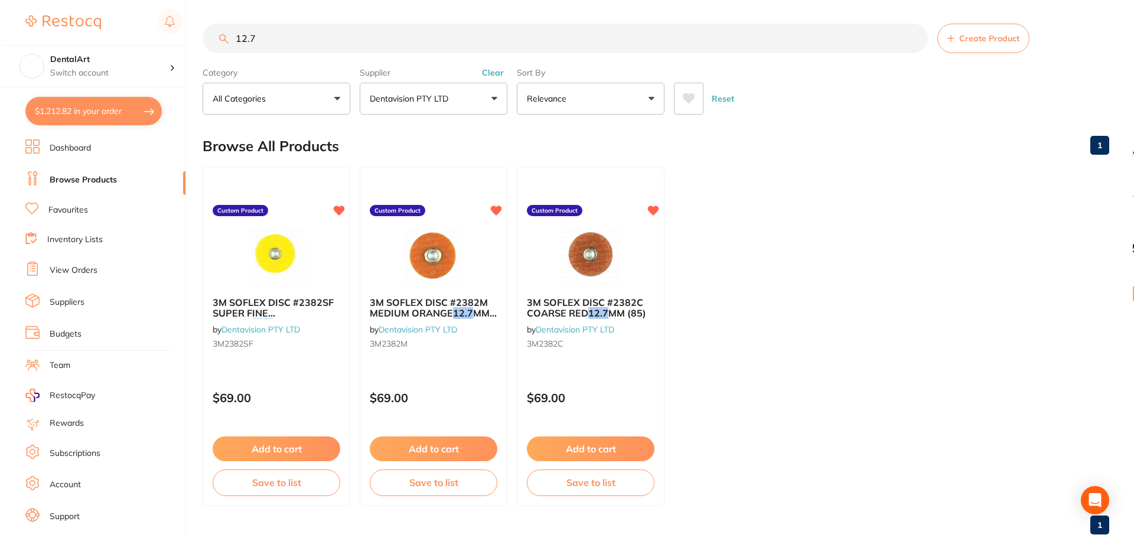
scroll to position [66, 0]
type input "12.7"
click at [282, 302] on span "3M SOFLEX DISC #2382SF SUPER FINE YELLOW" at bounding box center [271, 313] width 122 height 34
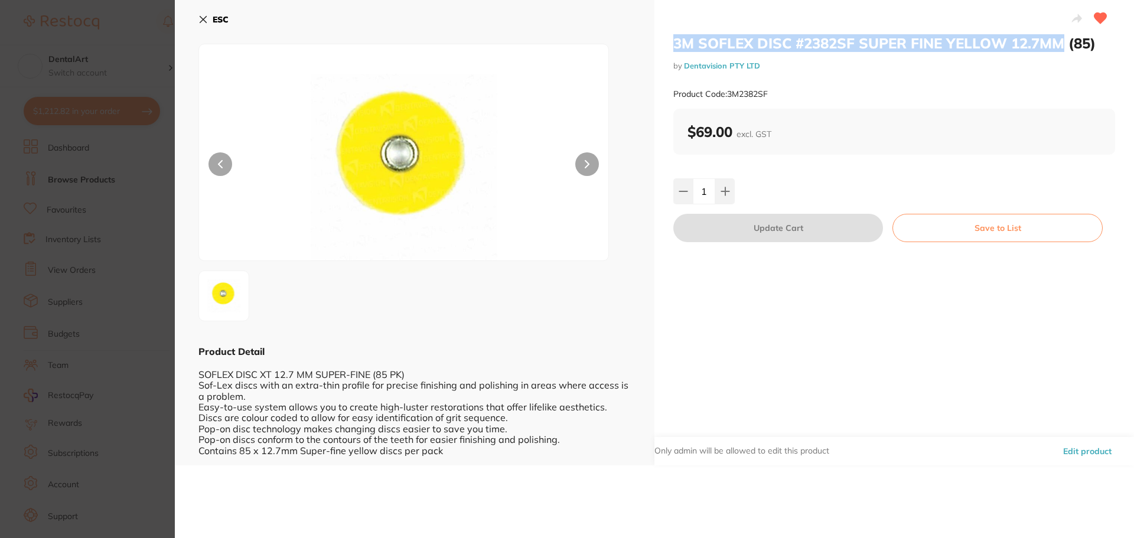
drag, startPoint x: 1065, startPoint y: 43, endPoint x: 671, endPoint y: 50, distance: 394.1
click at [669, 50] on div "3M SOFLEX DISC #2382SF SUPER FINE YELLOW 12.7MM (85) by Dentavision PTY LTD Pro…" at bounding box center [895, 233] width 480 height 466
copy h2 "3M SOFLEX DISC #2382SF SUPER FINE YELLOW 12.7MM"
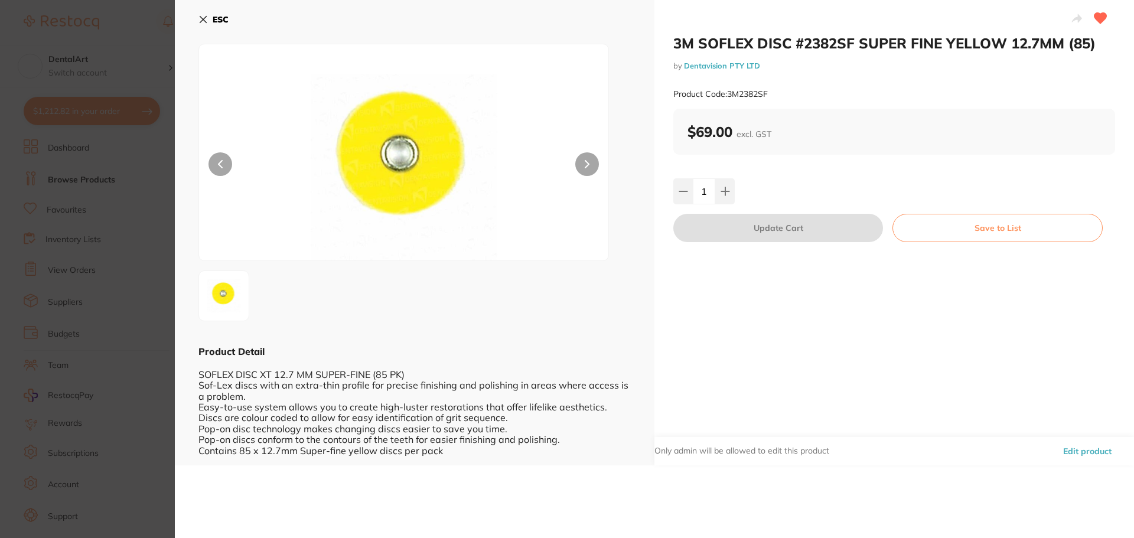
click at [198, 17] on div "ESC Product Detail SOFLEX DISC XT 12.7 MM SUPER-FINE (85 PK) Sof-Lex discs with…" at bounding box center [415, 233] width 480 height 466
click at [201, 15] on icon at bounding box center [203, 19] width 9 height 9
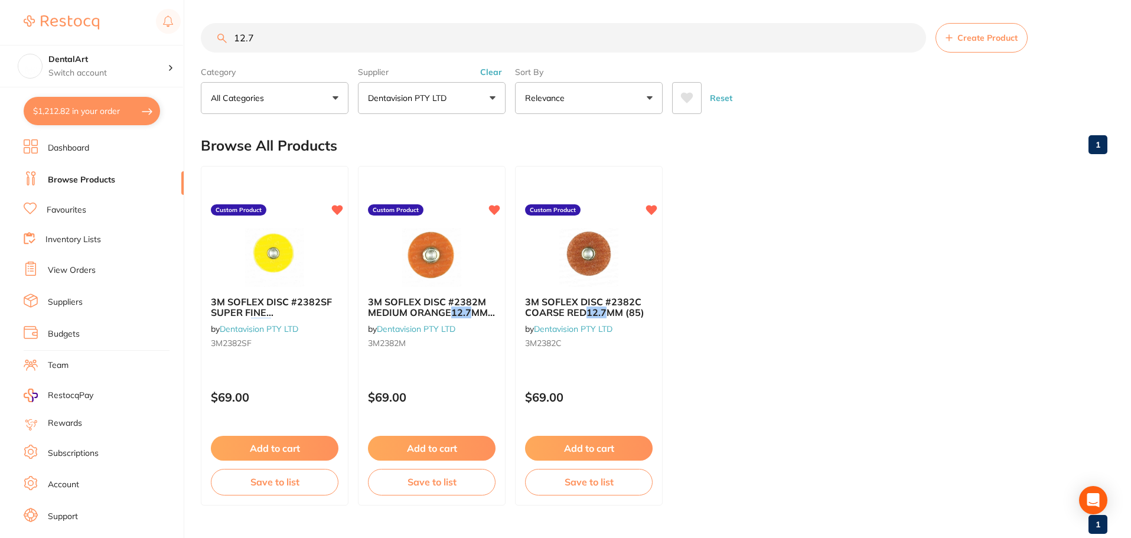
drag, startPoint x: 284, startPoint y: 40, endPoint x: 121, endPoint y: 45, distance: 162.5
click at [122, 45] on div "$1,212.82 DentalArt Switch account DentalArt $1,212.82 in your order Dashboard …" at bounding box center [565, 268] width 1131 height 538
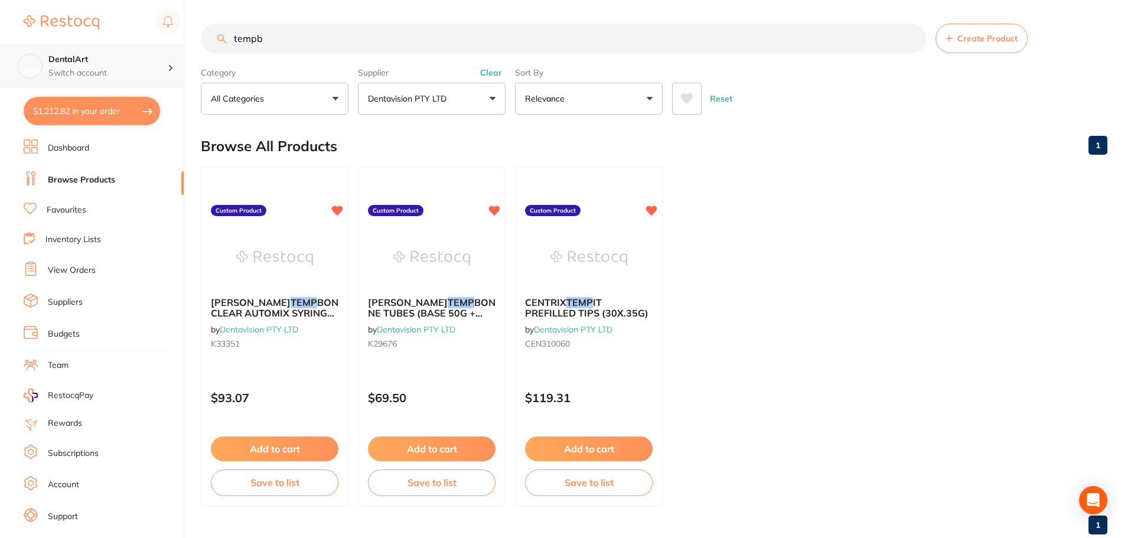
scroll to position [207, 0]
type input "tempb"
click at [287, 450] on button "Add to cart" at bounding box center [274, 450] width 129 height 25
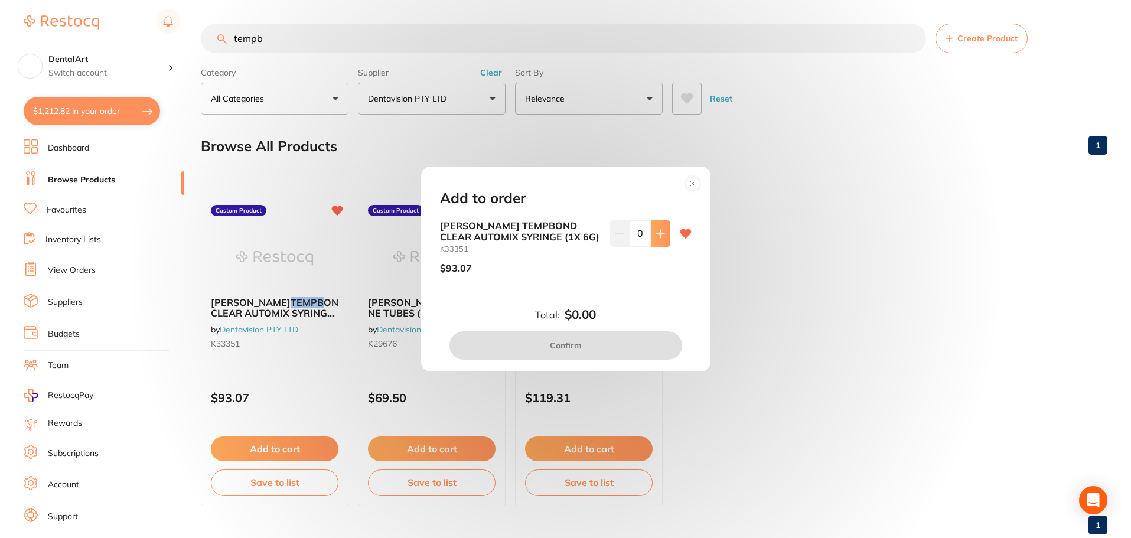
click at [660, 228] on button at bounding box center [660, 233] width 19 height 26
type input "1"
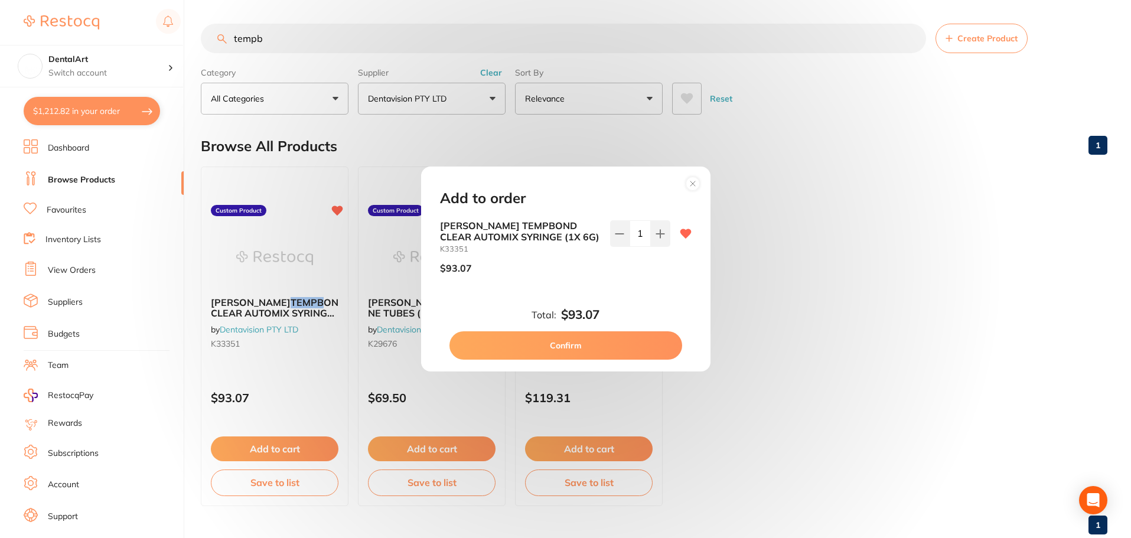
click at [547, 344] on button "Confirm" at bounding box center [566, 345] width 233 height 28
checkbox input "false"
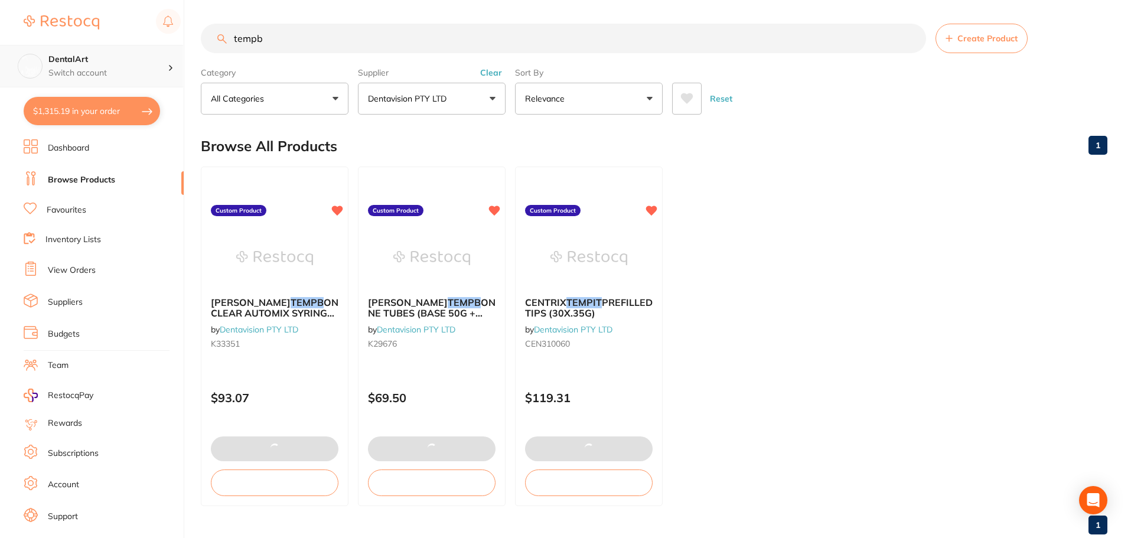
drag, startPoint x: 118, startPoint y: 35, endPoint x: 0, endPoint y: 52, distance: 119.3
click at [10, 43] on div "$1,315.19 DentalArt Switch account DentalArt $1,315.19 in your order Dashboard …" at bounding box center [565, 269] width 1131 height 538
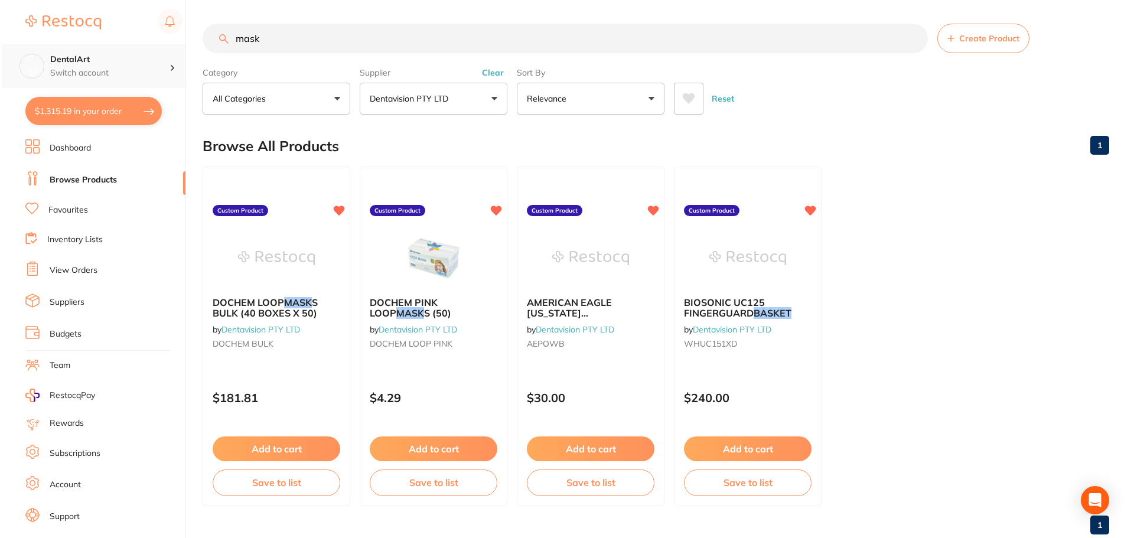
scroll to position [316, 0]
type input "mask"
click at [273, 244] on img at bounding box center [274, 257] width 77 height 60
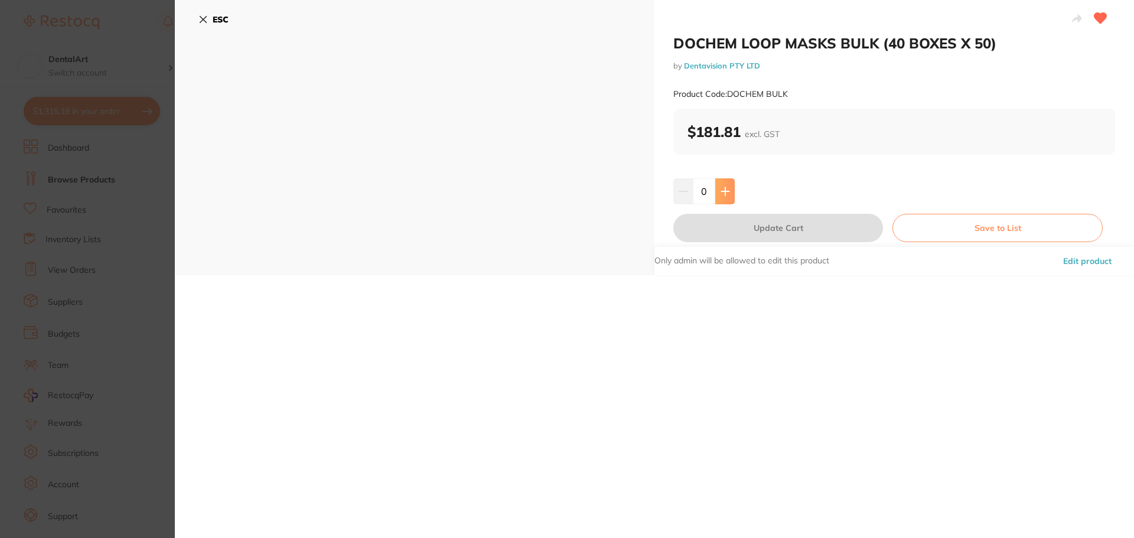
click at [721, 188] on icon at bounding box center [725, 191] width 9 height 9
type input "1"
click at [764, 231] on button "Update Cart" at bounding box center [779, 228] width 210 height 28
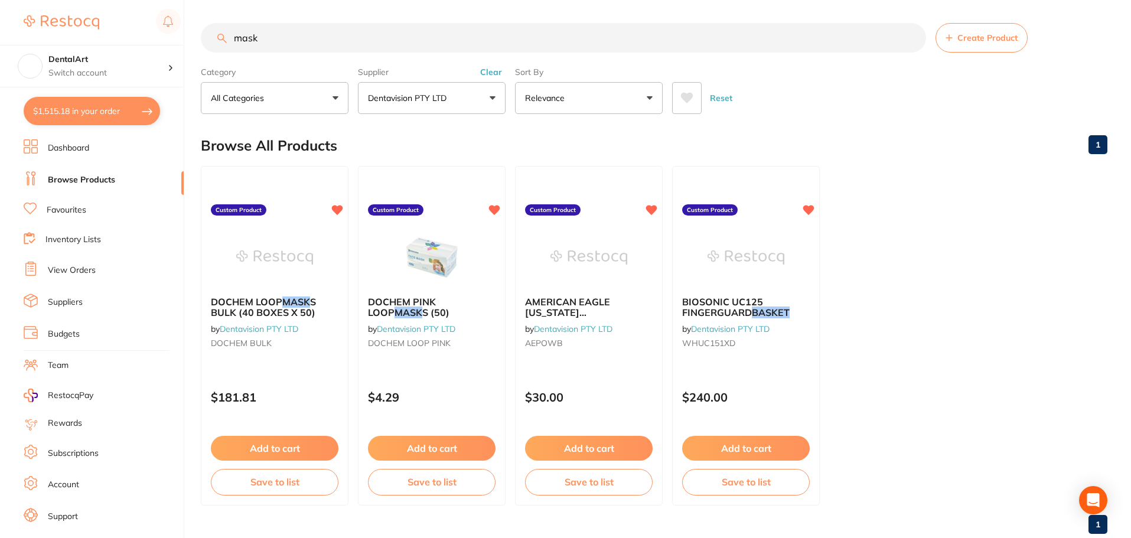
scroll to position [763, 0]
click at [0, 12] on div "$1,515.18 DentalArt Switch account DentalArt $1,515.18 in your order Dashboard …" at bounding box center [565, 268] width 1131 height 538
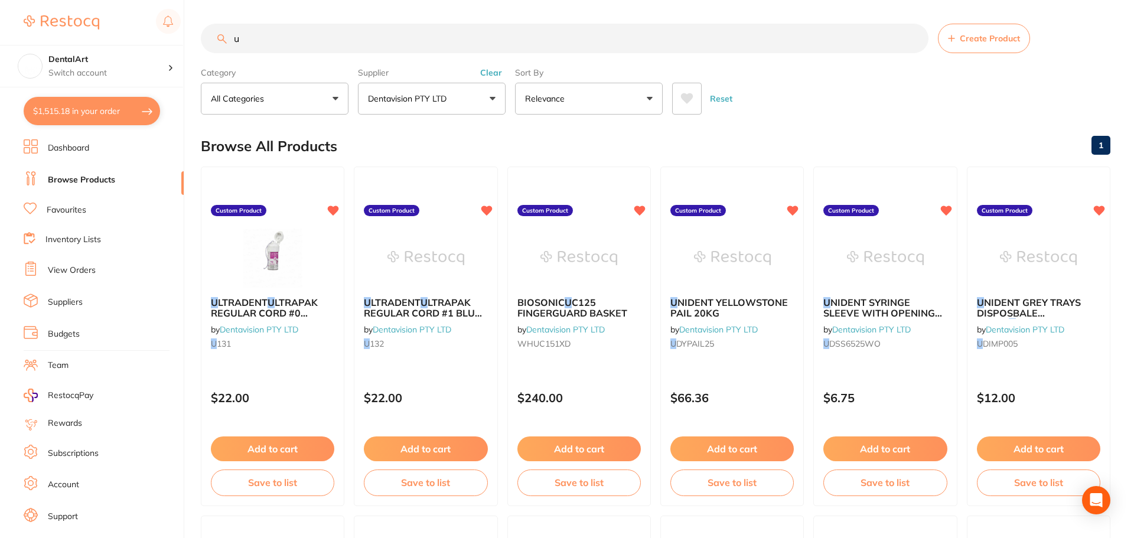
scroll to position [316, 0]
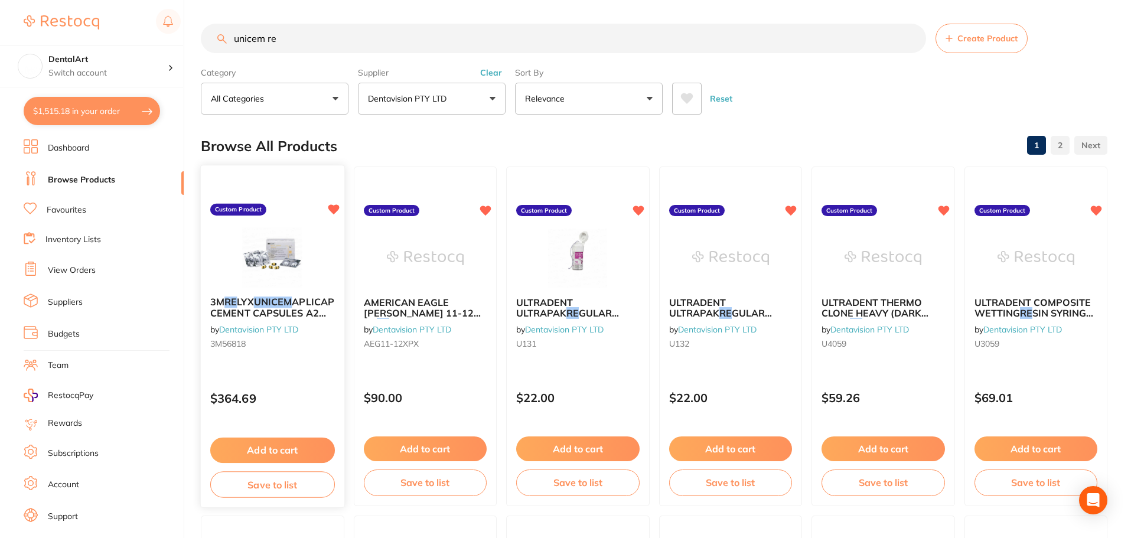
type input "unicem re"
click at [274, 279] on img at bounding box center [272, 257] width 77 height 60
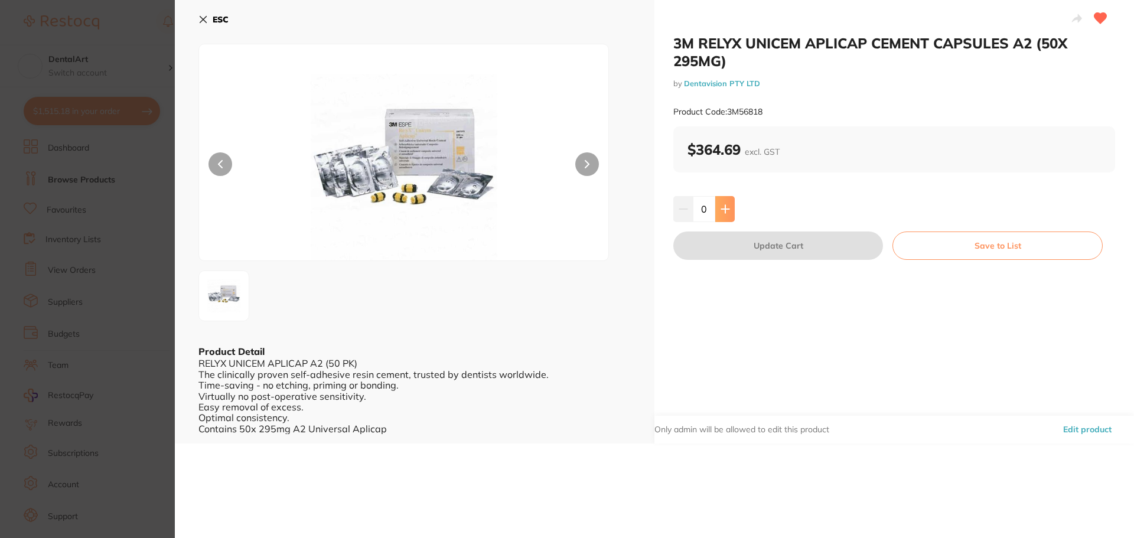
click at [723, 208] on icon at bounding box center [725, 209] width 8 height 8
type input "1"
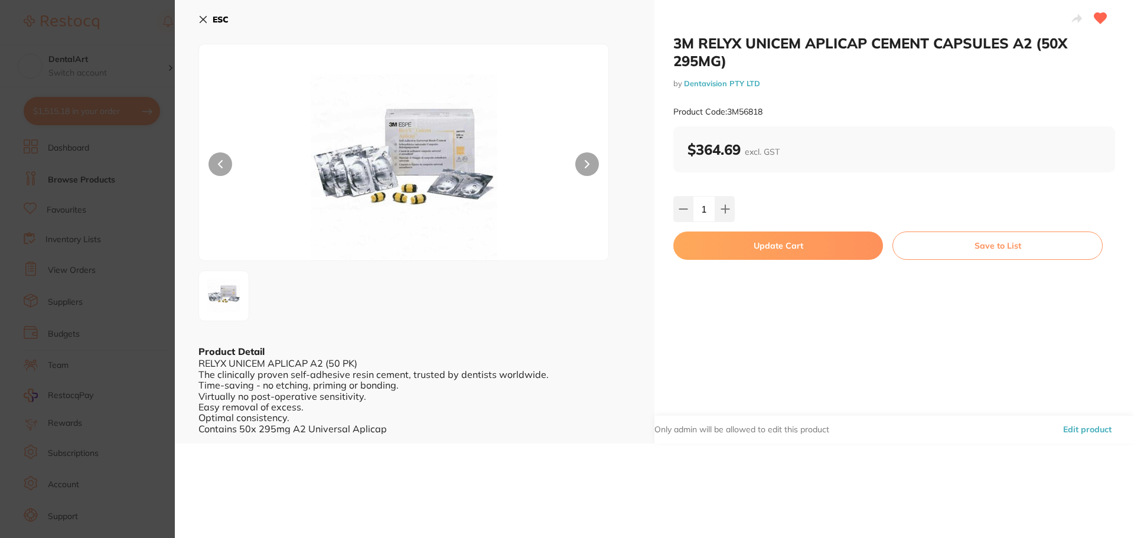
click at [737, 242] on button "Update Cart" at bounding box center [779, 246] width 210 height 28
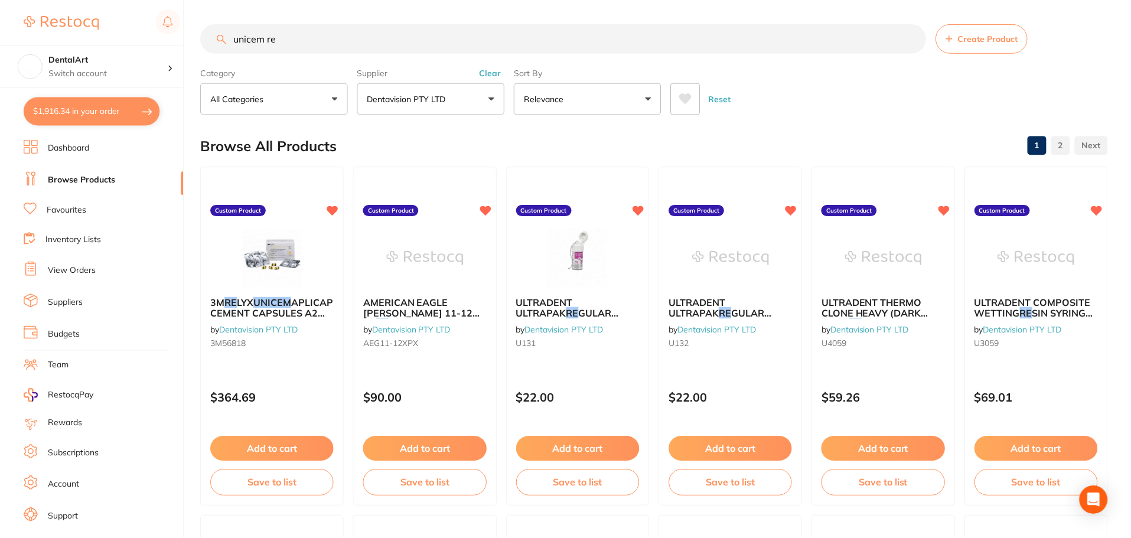
scroll to position [1, 0]
drag, startPoint x: 350, startPoint y: 47, endPoint x: 97, endPoint y: 18, distance: 254.4
click at [97, 18] on div "$1,916.34 DentalArt Switch account DentalArt $1,916.34 in your order Dashboard …" at bounding box center [565, 268] width 1131 height 538
type input "syringe sleeve"
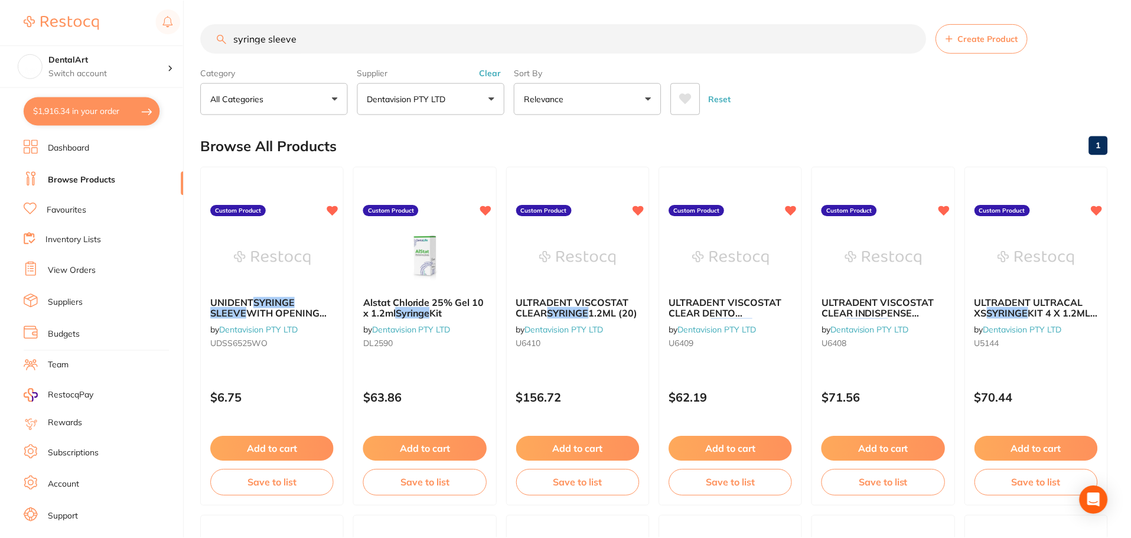
scroll to position [281, 0]
click at [264, 442] on button "Add to cart" at bounding box center [272, 449] width 123 height 25
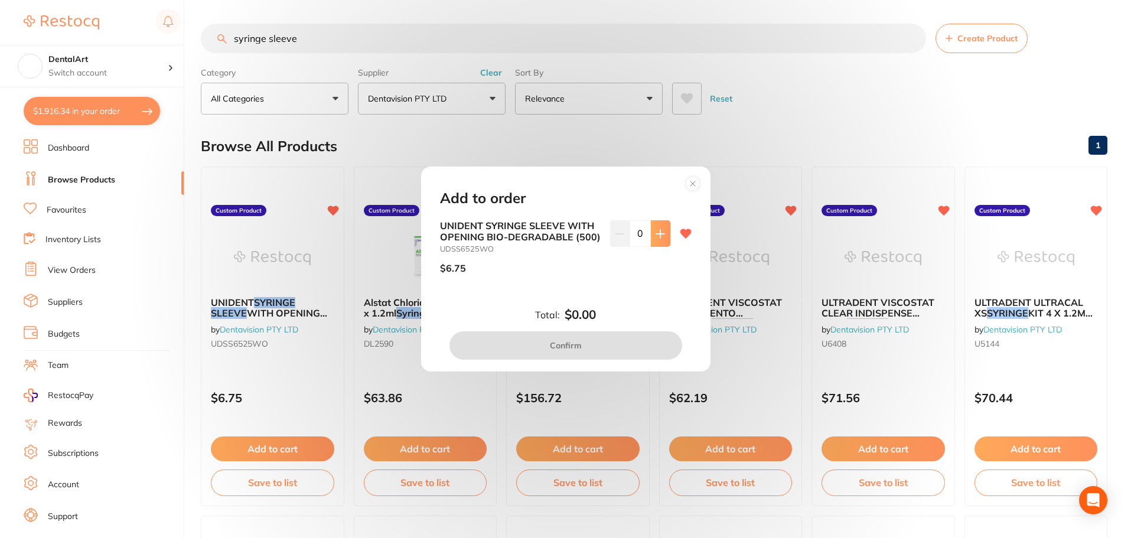
click at [661, 234] on icon at bounding box center [660, 234] width 8 height 8
click at [659, 235] on icon at bounding box center [660, 233] width 9 height 9
click at [658, 235] on icon at bounding box center [660, 234] width 8 height 8
type input "4"
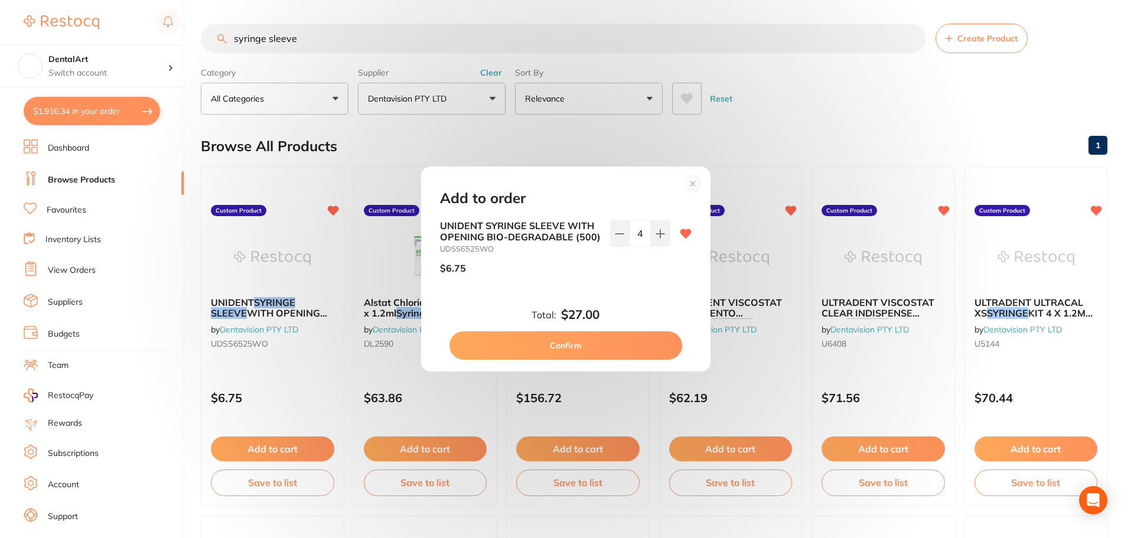
click at [552, 344] on button "Confirm" at bounding box center [566, 345] width 233 height 28
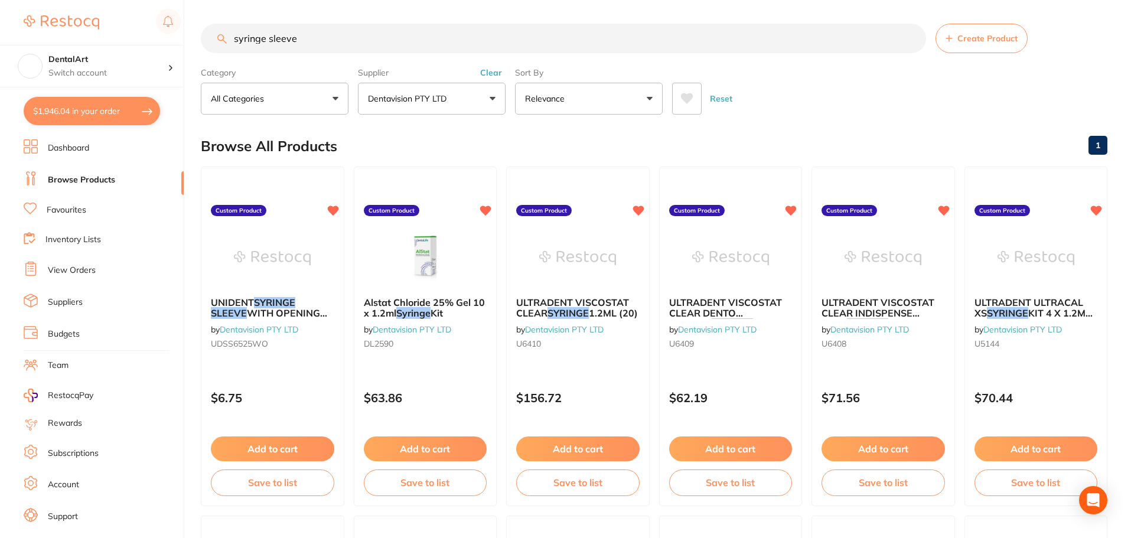
click at [493, 95] on button "Dentavision PTY LTD" at bounding box center [432, 99] width 148 height 32
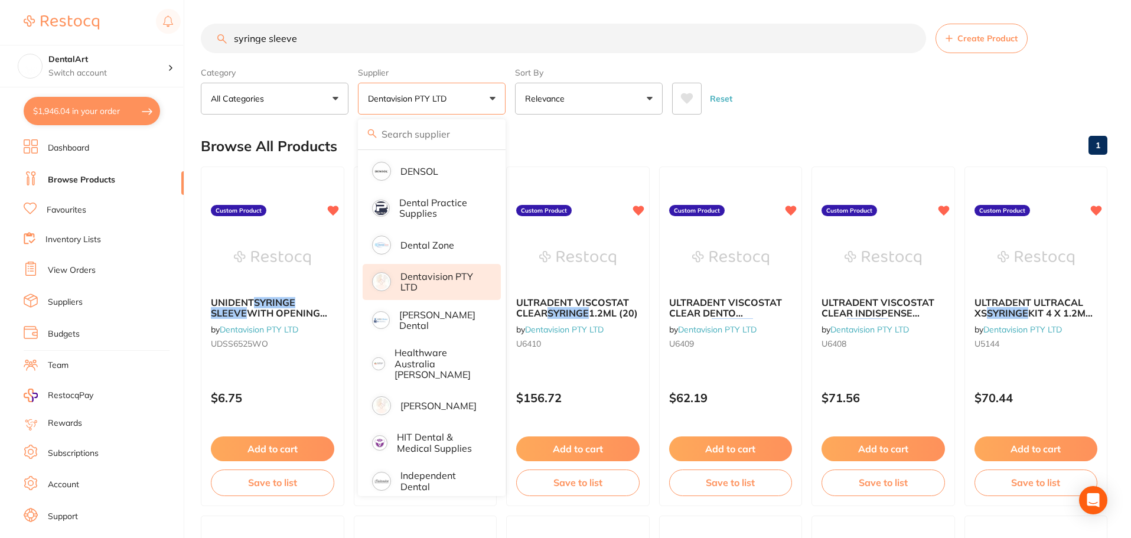
click at [422, 275] on p "Dentavision PTY LTD" at bounding box center [443, 282] width 84 height 22
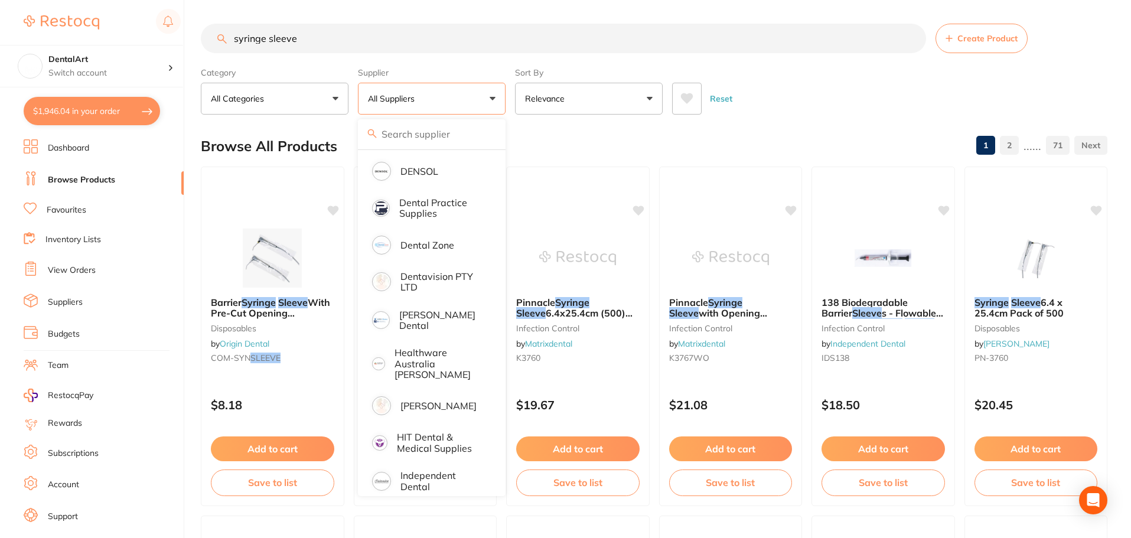
click at [779, 69] on div "Category All Categories All Categories 3D Printing anaesthetic burs CAD/CAM cro…" at bounding box center [654, 89] width 907 height 52
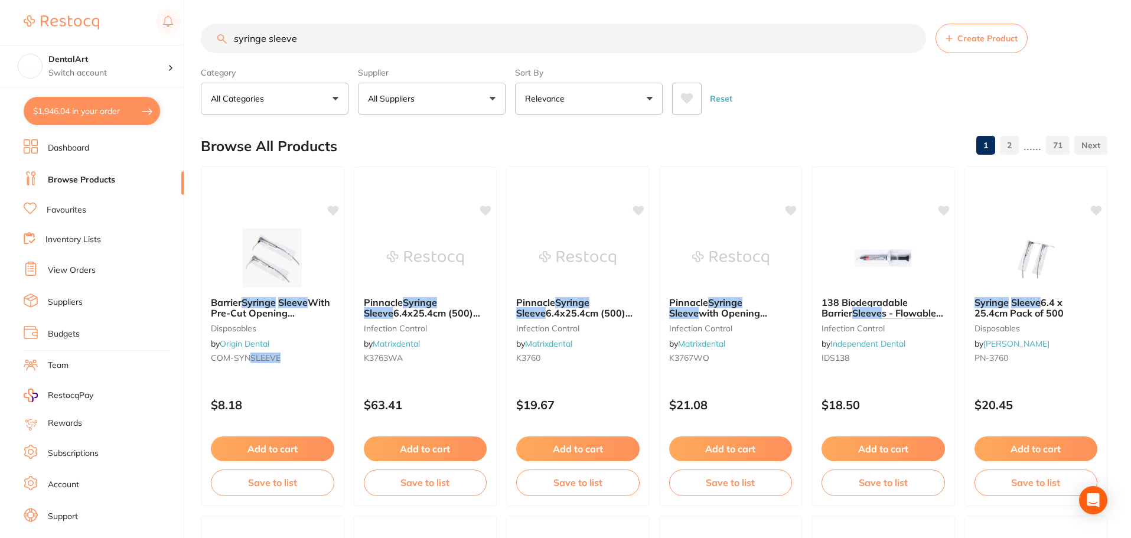
drag, startPoint x: 304, startPoint y: 40, endPoint x: 0, endPoint y: -15, distance: 309.2
click at [0, 0] on html "$1,946.04 DentalArt Switch account DentalArt $1,946.04 in your order Dashboard …" at bounding box center [565, 269] width 1131 height 538
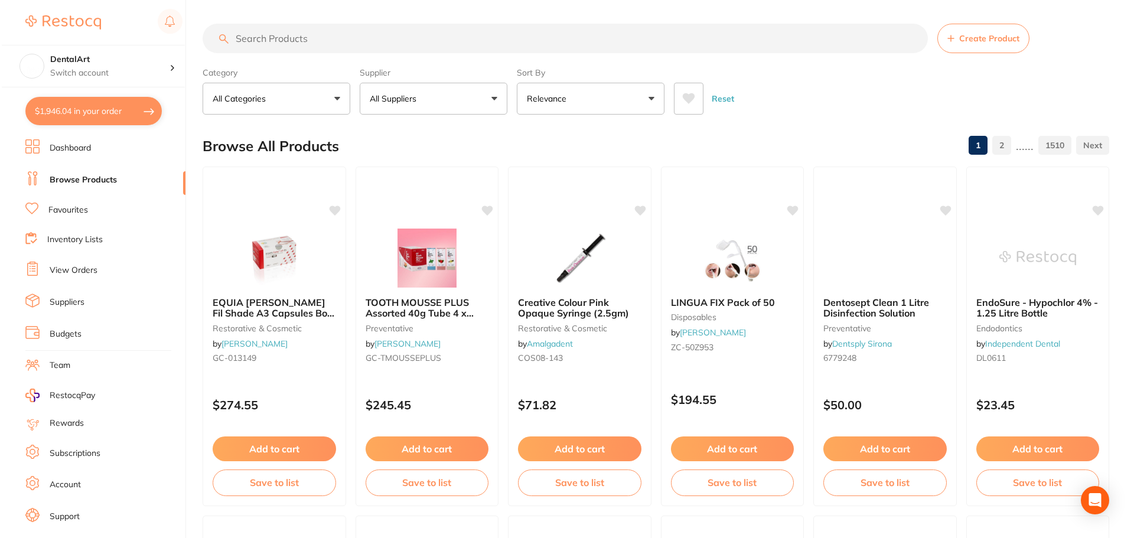
scroll to position [354, 0]
click at [765, 130] on div "Browse All Products 1 2 ...... 1510" at bounding box center [654, 146] width 907 height 40
click at [130, 110] on button "$1,946.04 in your order" at bounding box center [92, 111] width 136 height 28
checkbox input "true"
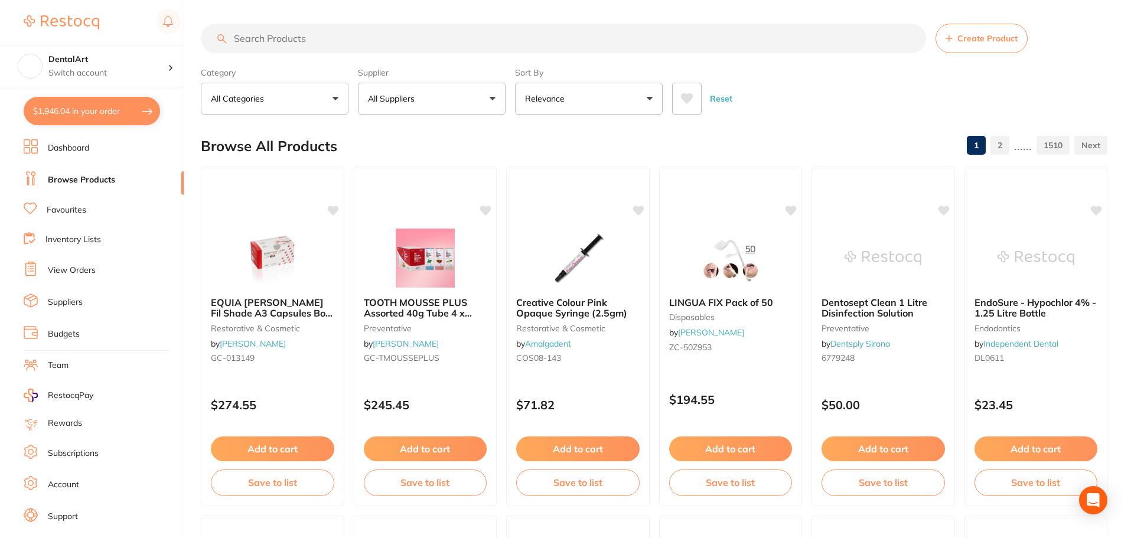
checkbox input "true"
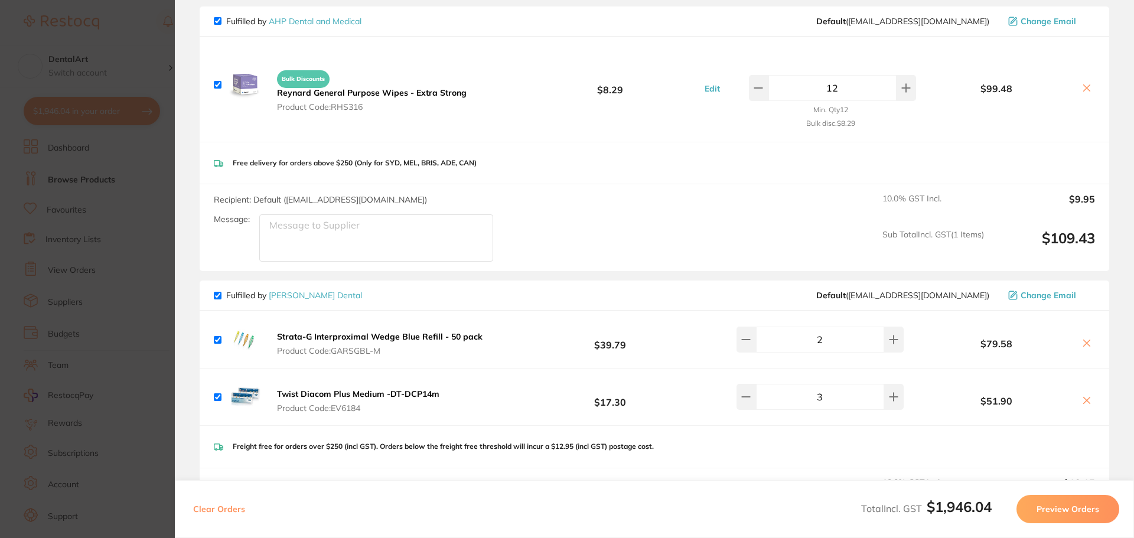
scroll to position [236, 0]
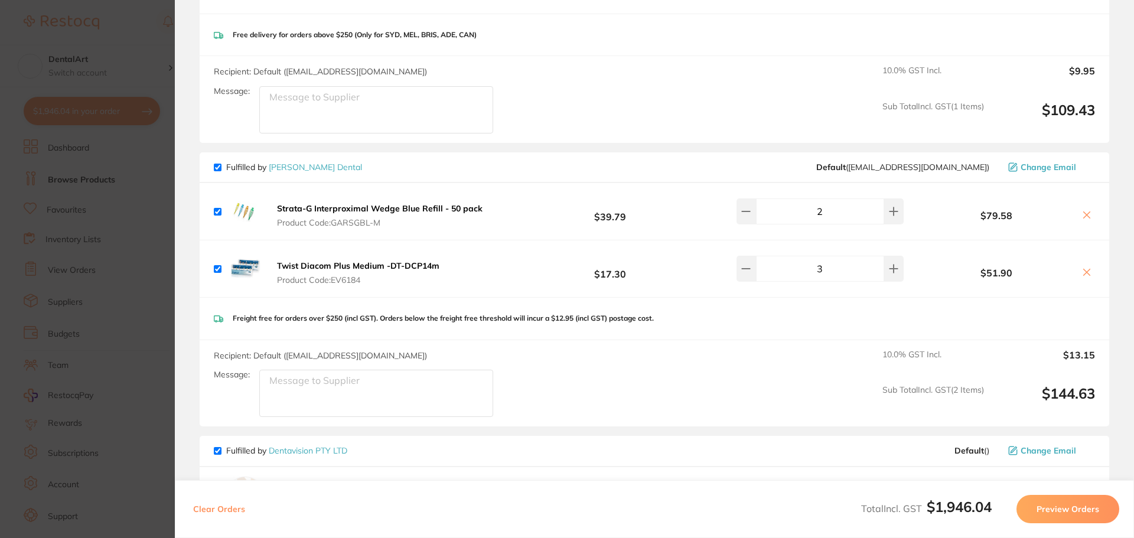
click at [640, 71] on div "Recipient: Default ( orders@ahpdentalmedical.com.au ) Message: 10.0 % GST Incl.…" at bounding box center [655, 99] width 910 height 87
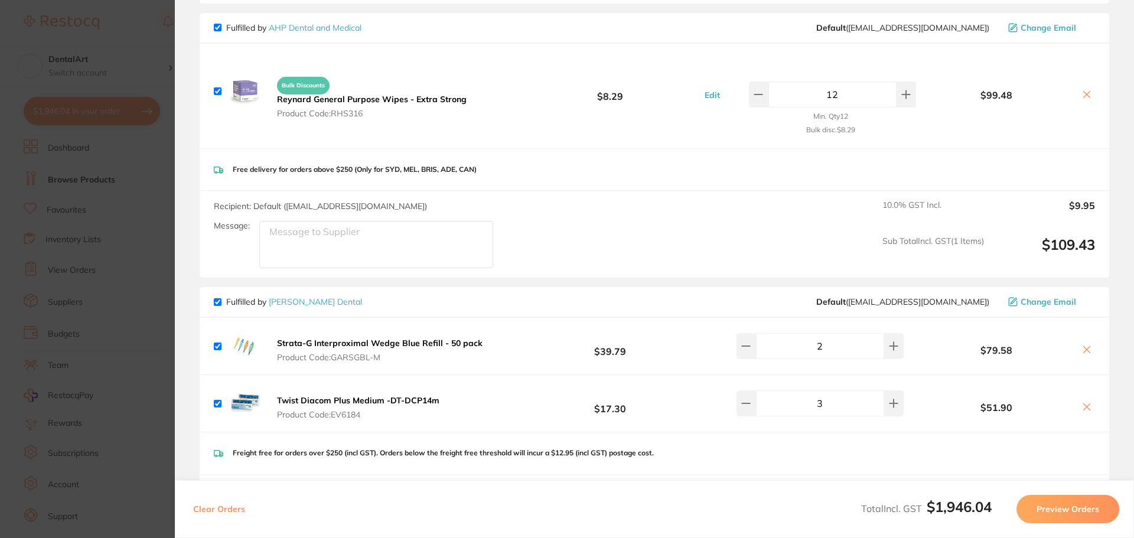
scroll to position [0, 0]
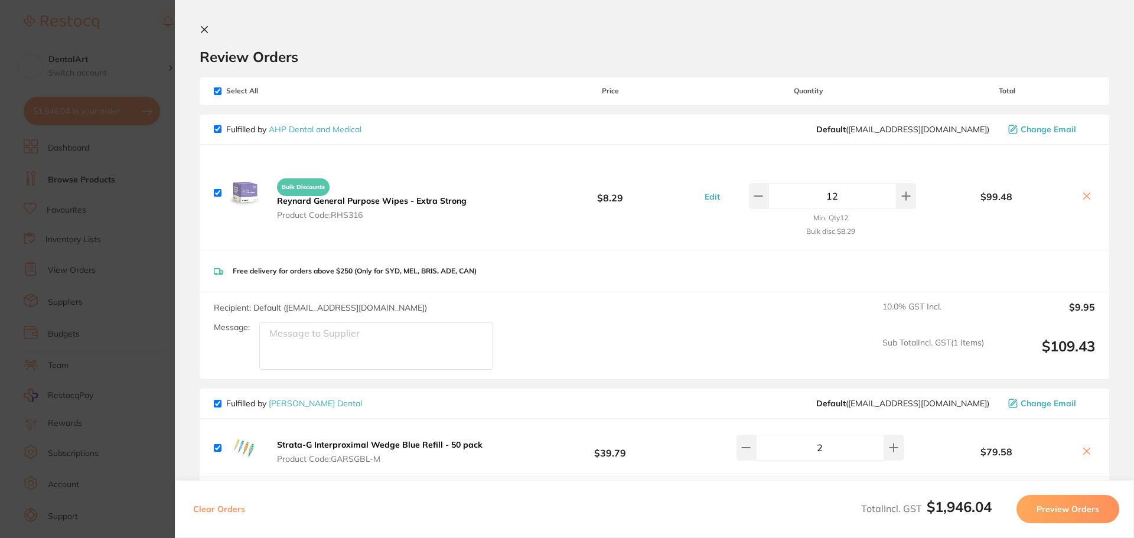
click at [160, 35] on section "Update RRP Set your pre negotiated price for this item. Item Agreed RRP (excl. …" at bounding box center [567, 269] width 1134 height 538
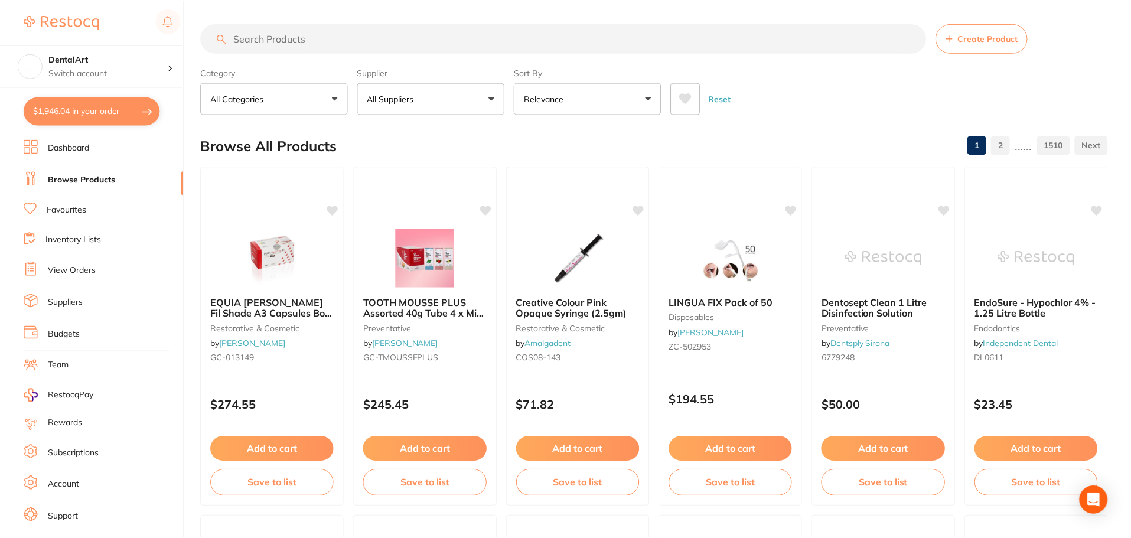
scroll to position [1, 0]
click at [107, 182] on link "Browse Products" at bounding box center [81, 180] width 67 height 12
click at [281, 38] on input "search" at bounding box center [563, 39] width 725 height 30
click at [496, 90] on button "All Suppliers" at bounding box center [432, 99] width 148 height 32
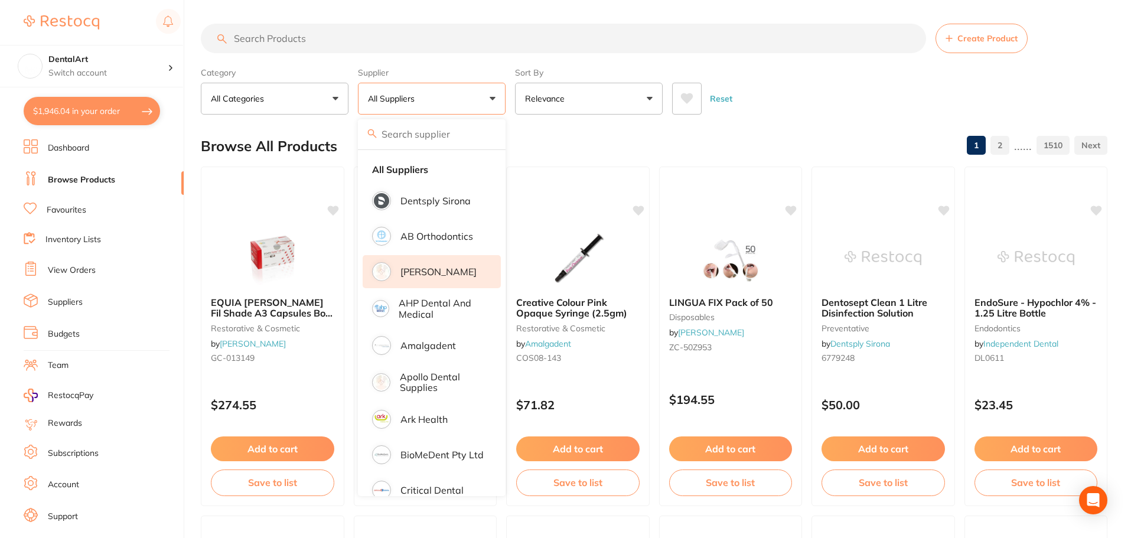
click at [445, 275] on p "[PERSON_NAME]" at bounding box center [439, 271] width 76 height 11
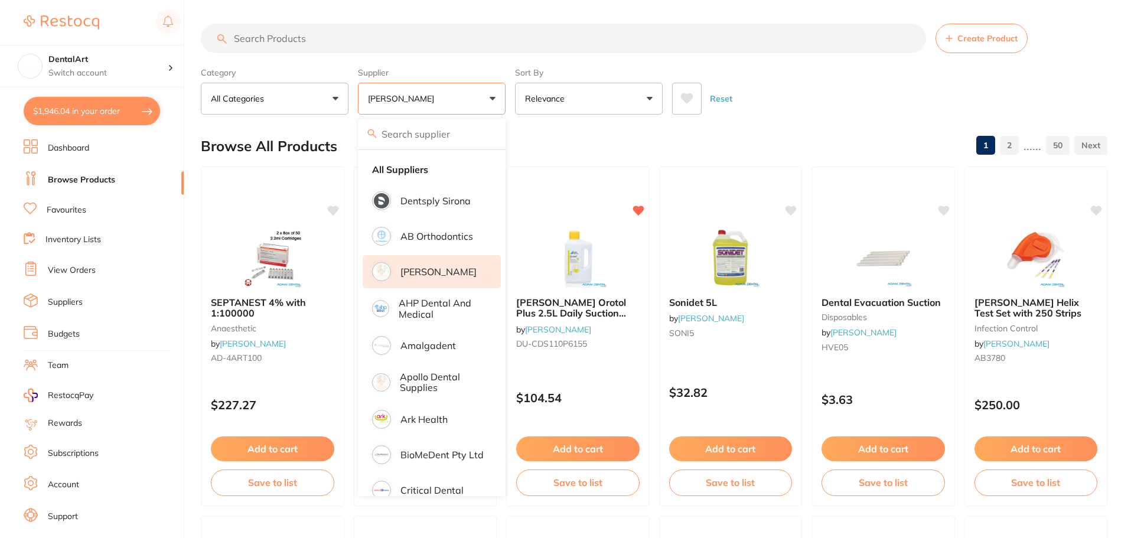
click at [267, 41] on input "search" at bounding box center [563, 39] width 725 height 30
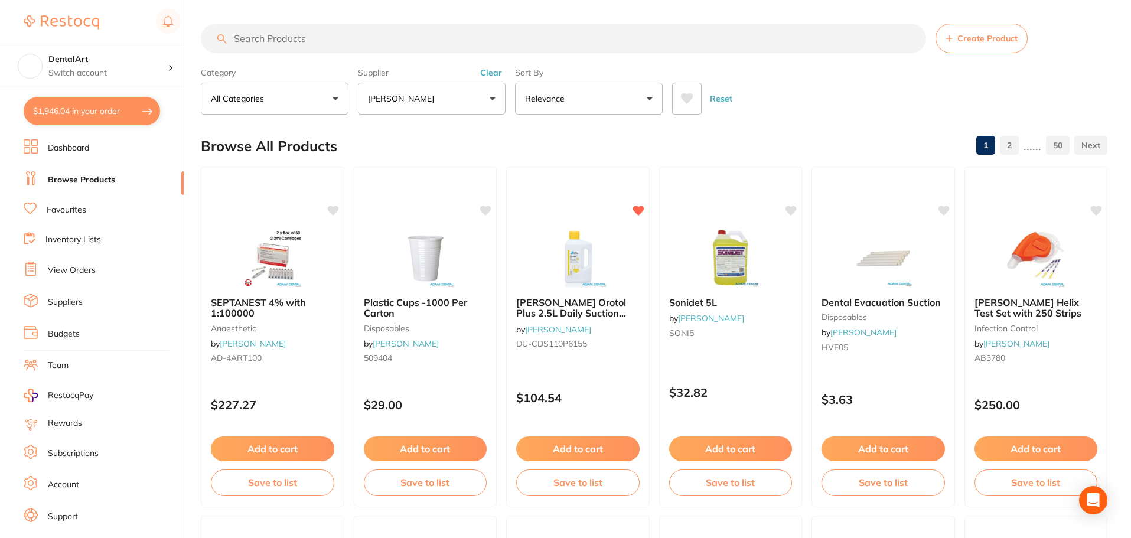
click at [581, 452] on button "Add to cart" at bounding box center [577, 449] width 123 height 25
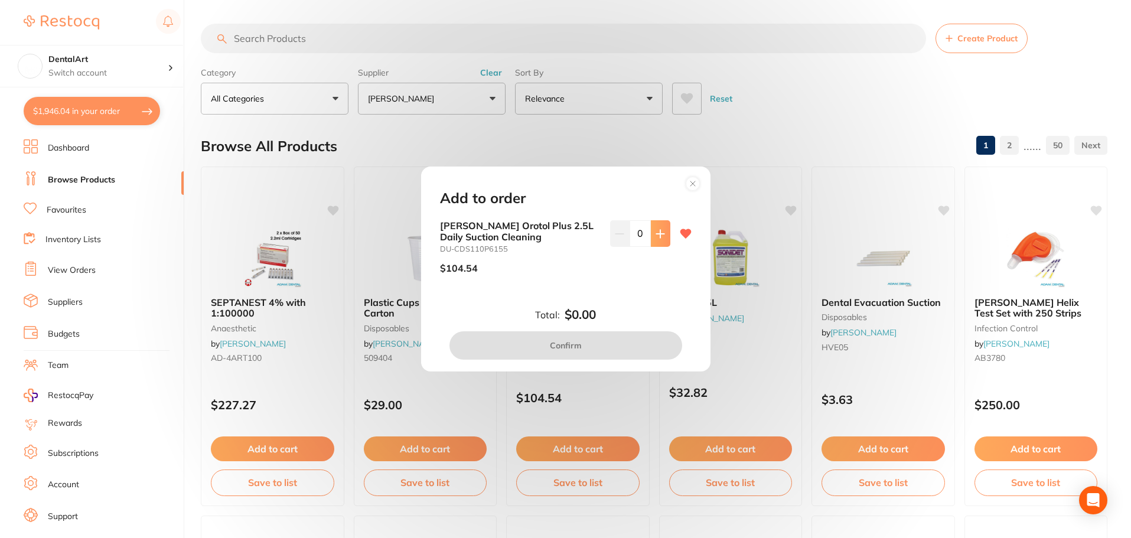
click at [656, 234] on icon at bounding box center [660, 234] width 8 height 8
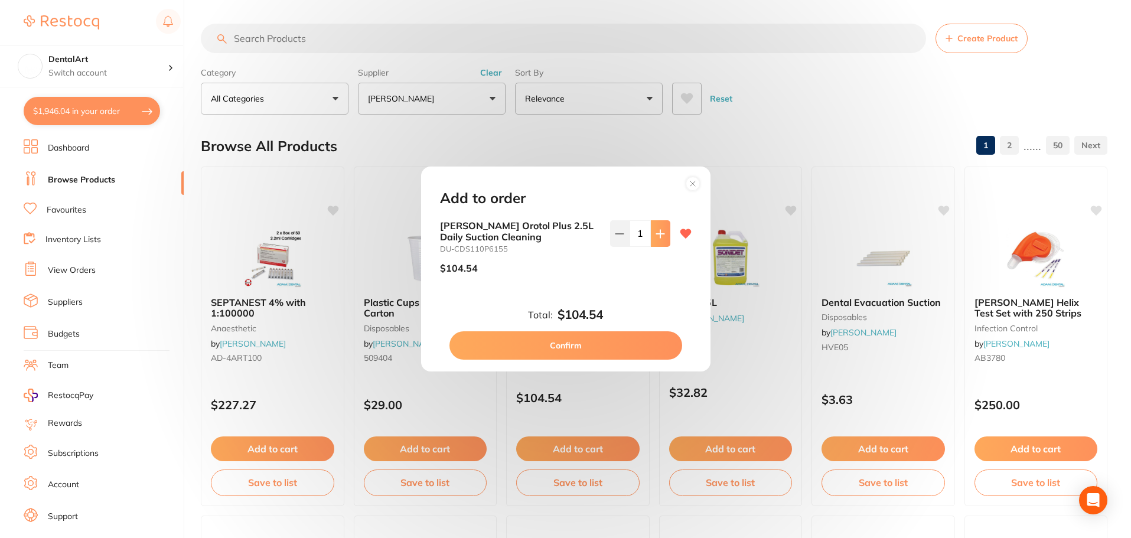
click at [656, 234] on icon at bounding box center [660, 234] width 8 height 8
type input "2"
click at [534, 345] on button "Confirm" at bounding box center [566, 345] width 233 height 28
checkbox input "false"
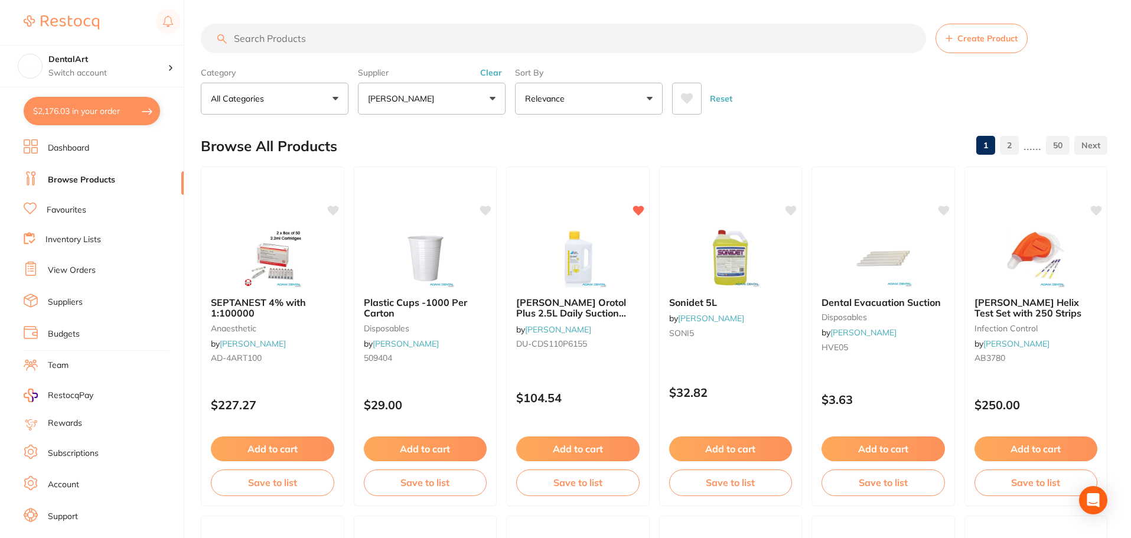
drag, startPoint x: 232, startPoint y: 35, endPoint x: 239, endPoint y: 37, distance: 8.0
click at [232, 35] on input "search" at bounding box center [563, 39] width 725 height 30
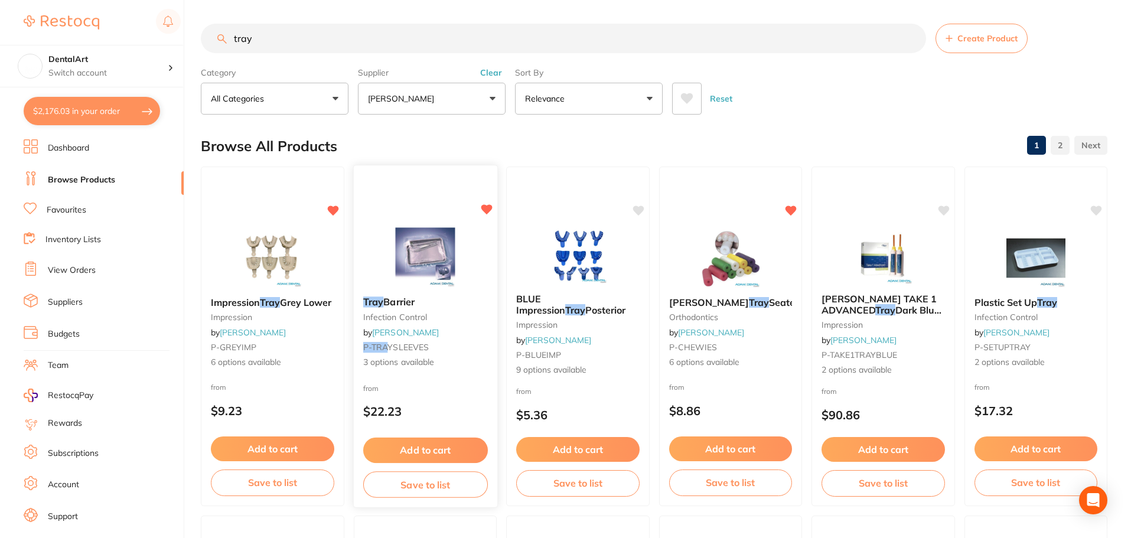
type input "tray"
click at [411, 243] on img at bounding box center [424, 257] width 77 height 60
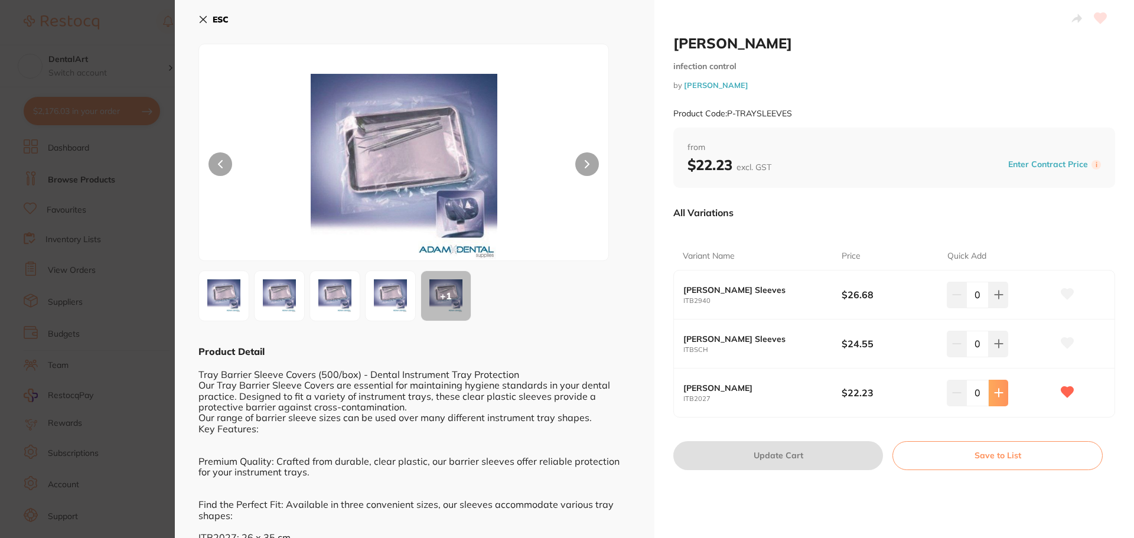
click at [997, 393] on icon at bounding box center [999, 393] width 8 height 8
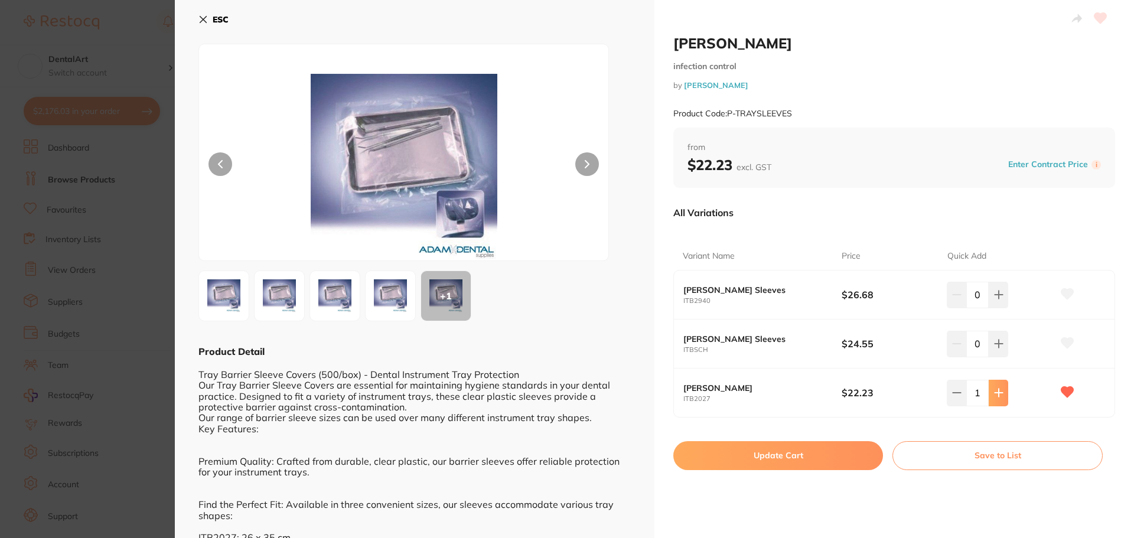
click at [997, 393] on icon at bounding box center [999, 393] width 8 height 8
click at [953, 393] on icon at bounding box center [957, 393] width 8 height 0
type input "1"
click at [799, 458] on button "Update Cart" at bounding box center [779, 455] width 210 height 28
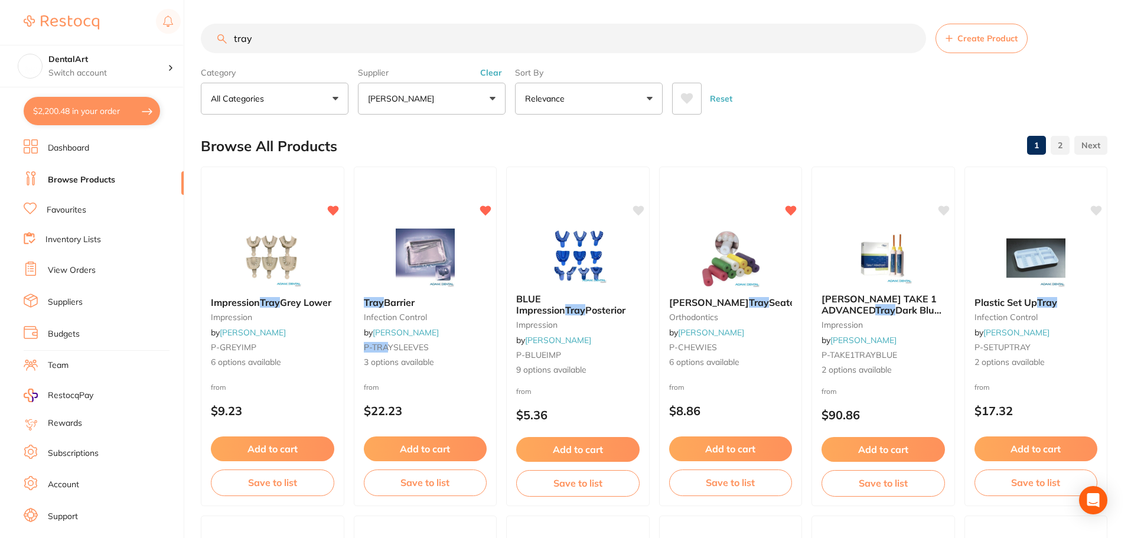
drag, startPoint x: 278, startPoint y: 43, endPoint x: 0, endPoint y: 11, distance: 280.1
click at [0, 17] on div "$2,200.48 DentalArt Switch account DentalArt $2,200.48 in your order Dashboard …" at bounding box center [565, 269] width 1131 height 538
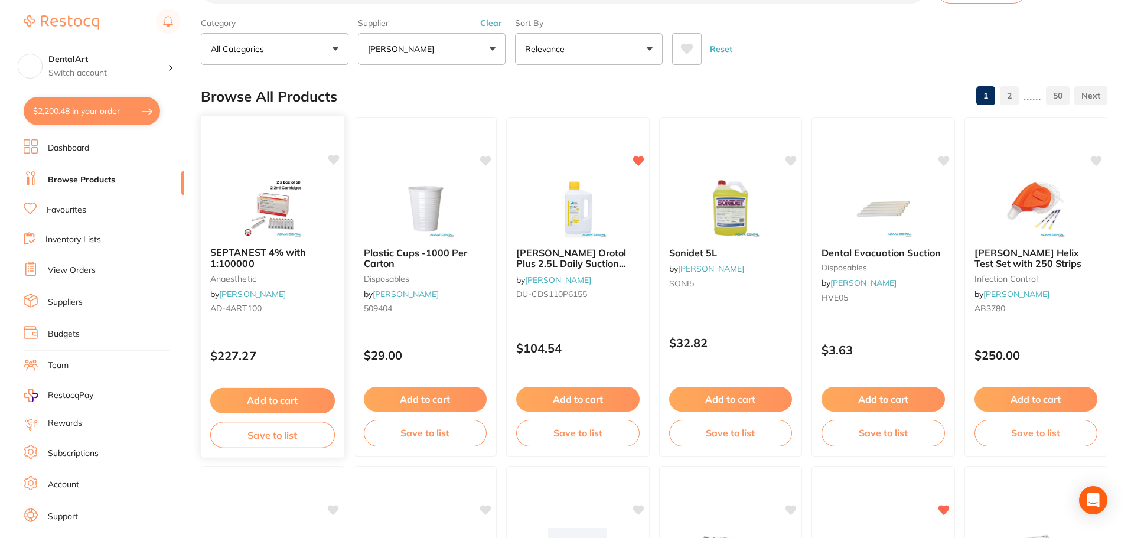
scroll to position [118, 0]
